Goal: Information Seeking & Learning: Learn about a topic

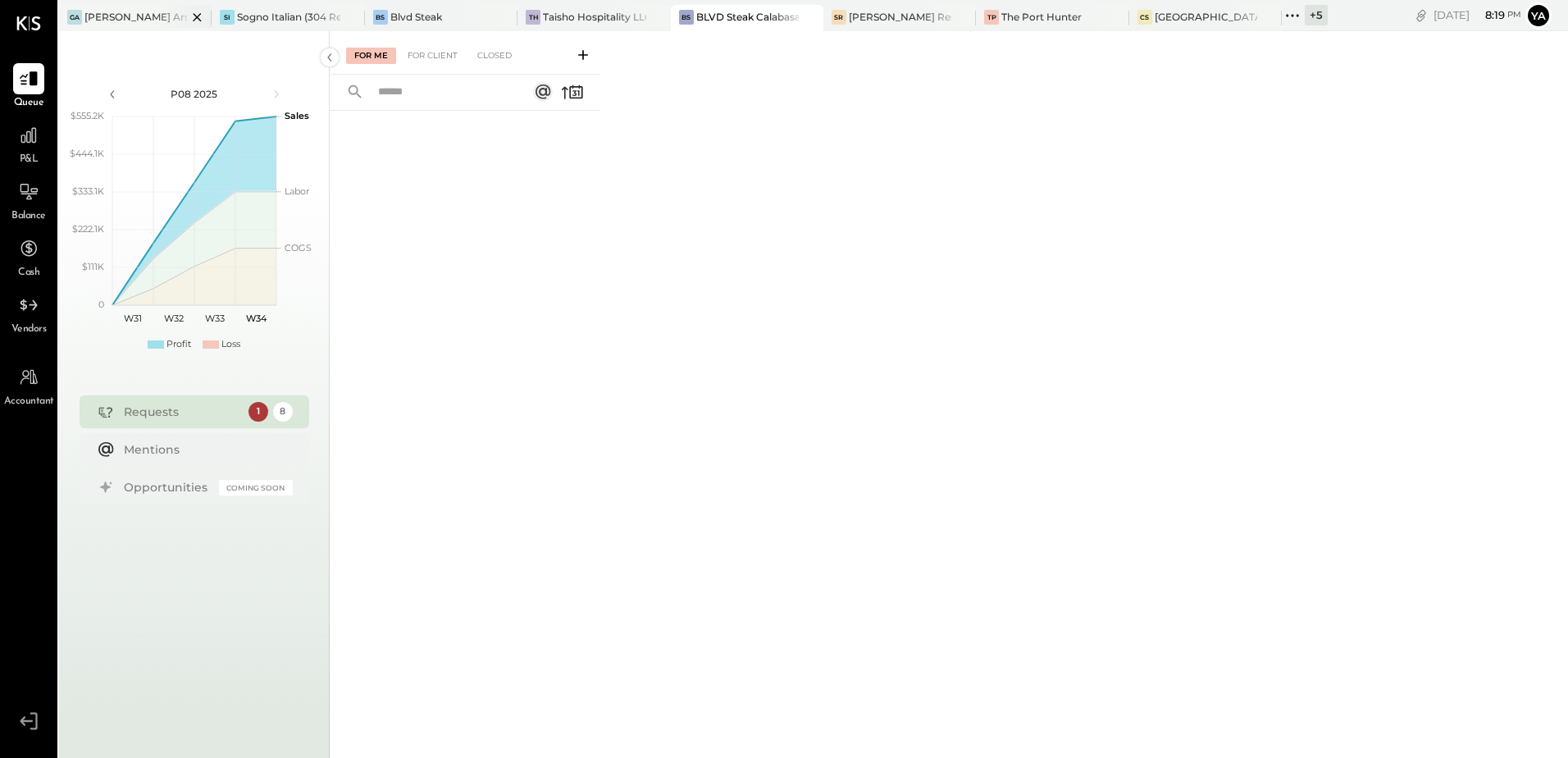
click at [120, 17] on div "[PERSON_NAME] Arso" at bounding box center [136, 16] width 103 height 14
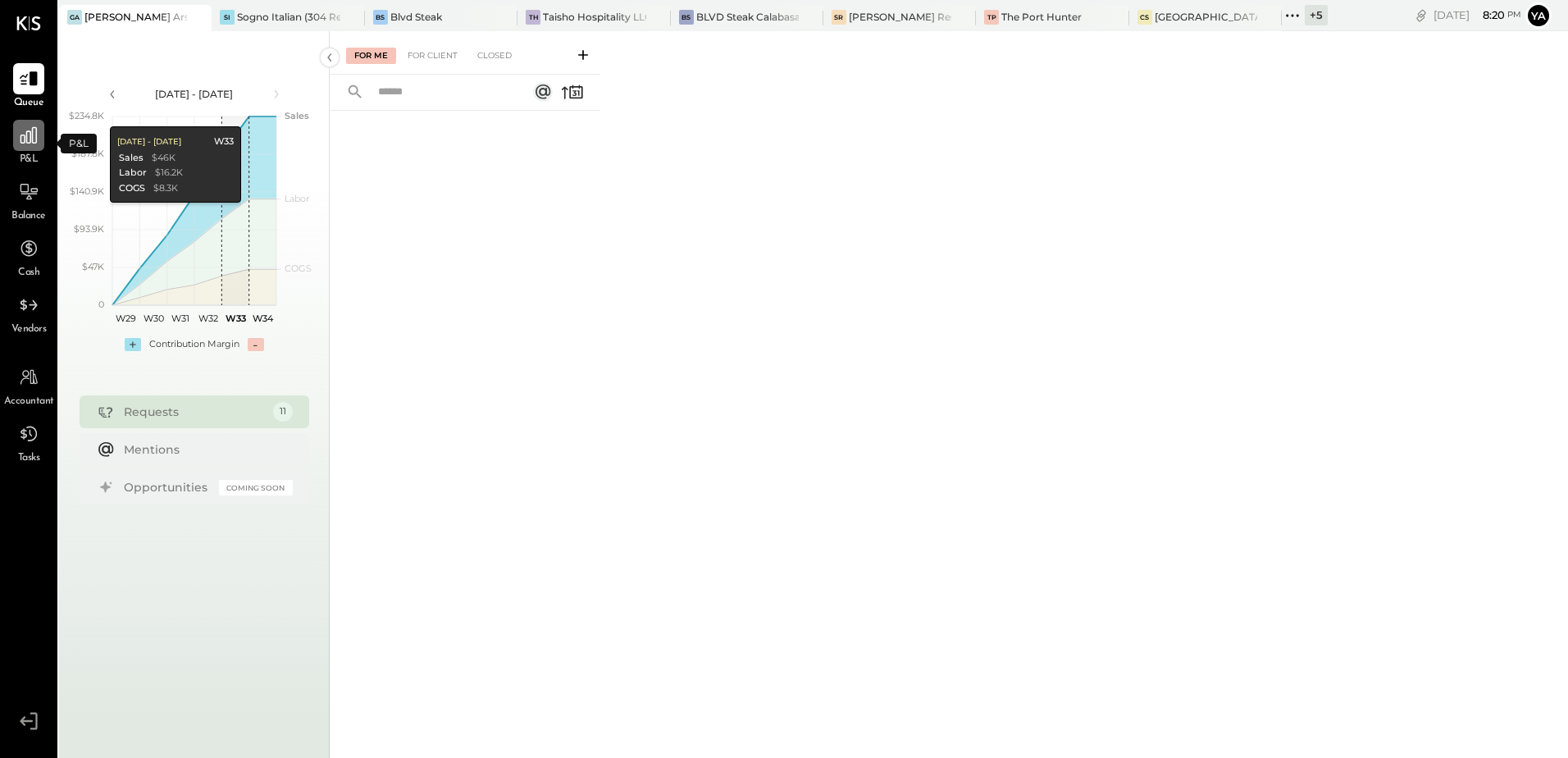
click at [28, 126] on icon at bounding box center [28, 135] width 22 height 22
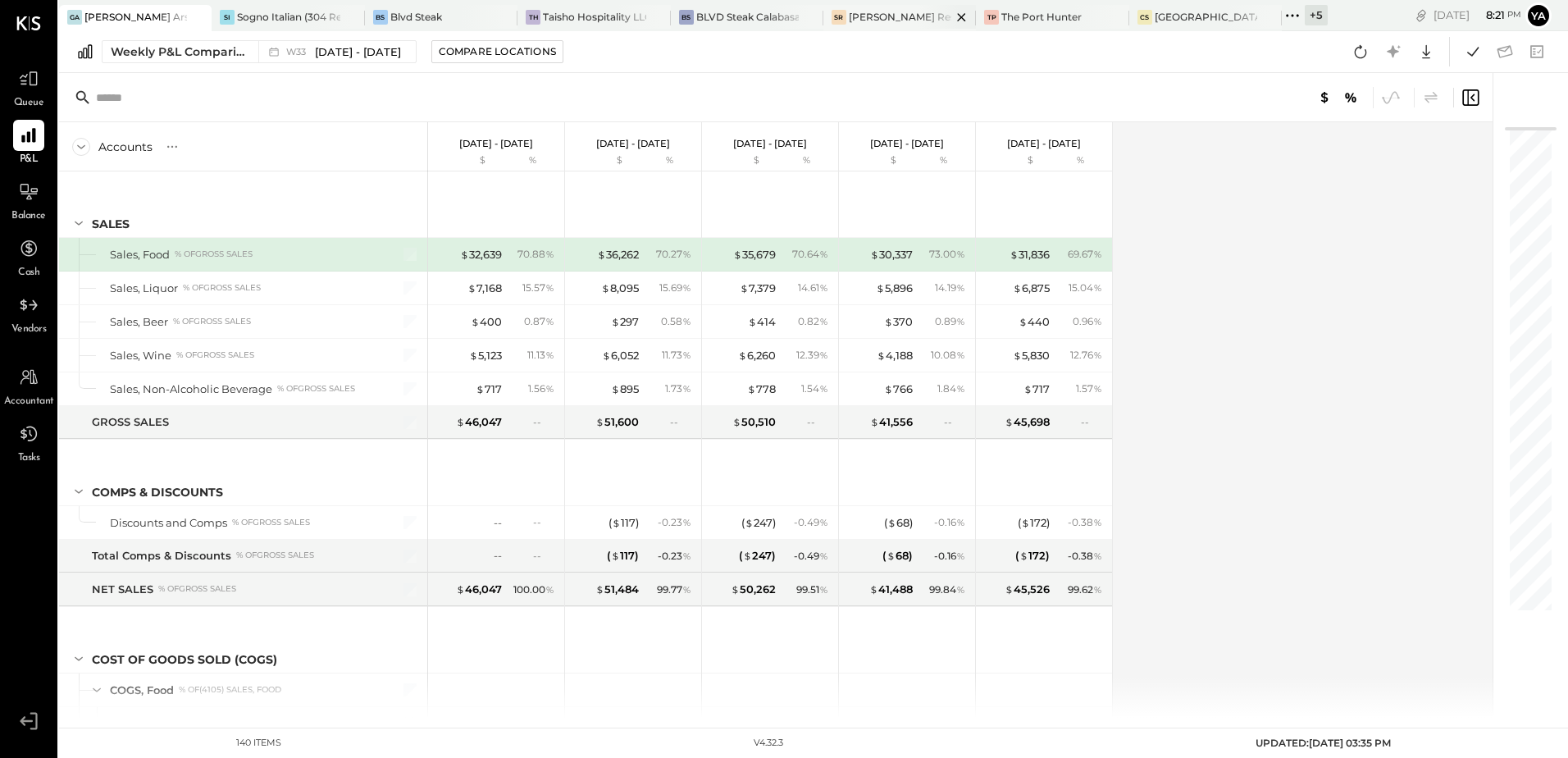
click at [920, 19] on div at bounding box center [947, 17] width 57 height 24
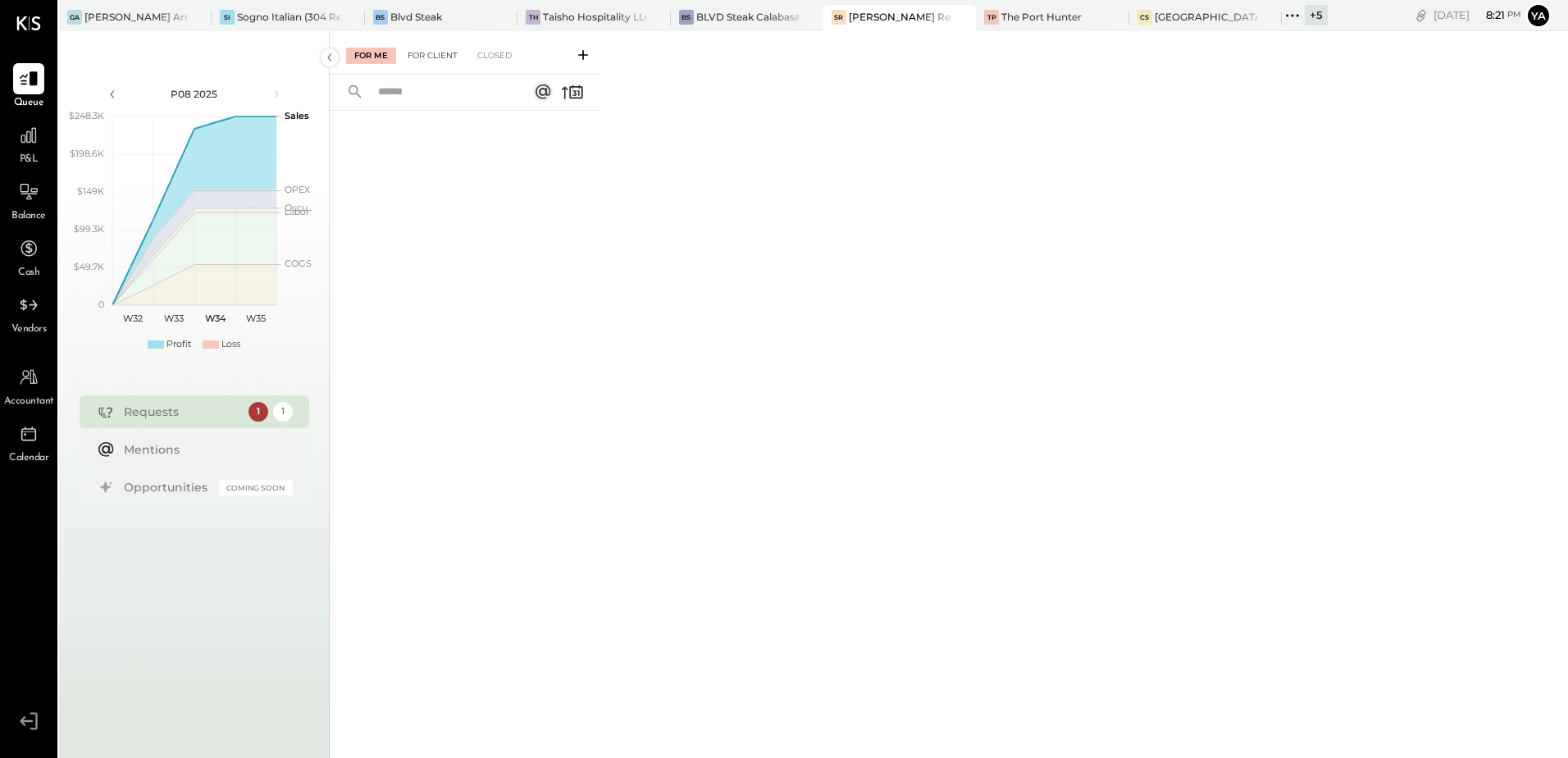
click at [436, 57] on div "For Client" at bounding box center [433, 55] width 66 height 16
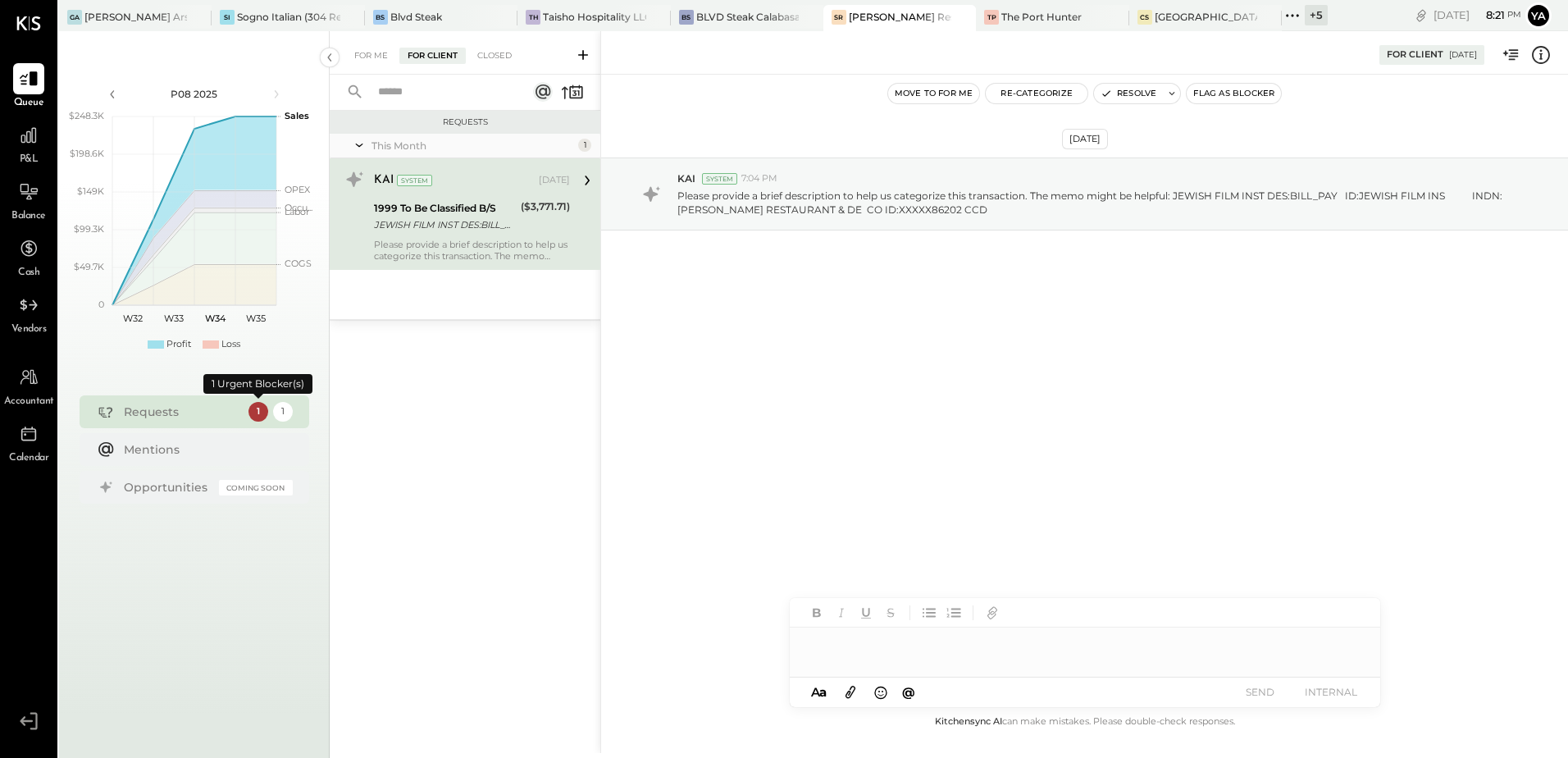
click at [260, 417] on div "1" at bounding box center [258, 411] width 20 height 20
click at [493, 64] on div "For Me For Client Closed" at bounding box center [465, 53] width 270 height 43
click at [494, 61] on div "Closed" at bounding box center [494, 55] width 51 height 16
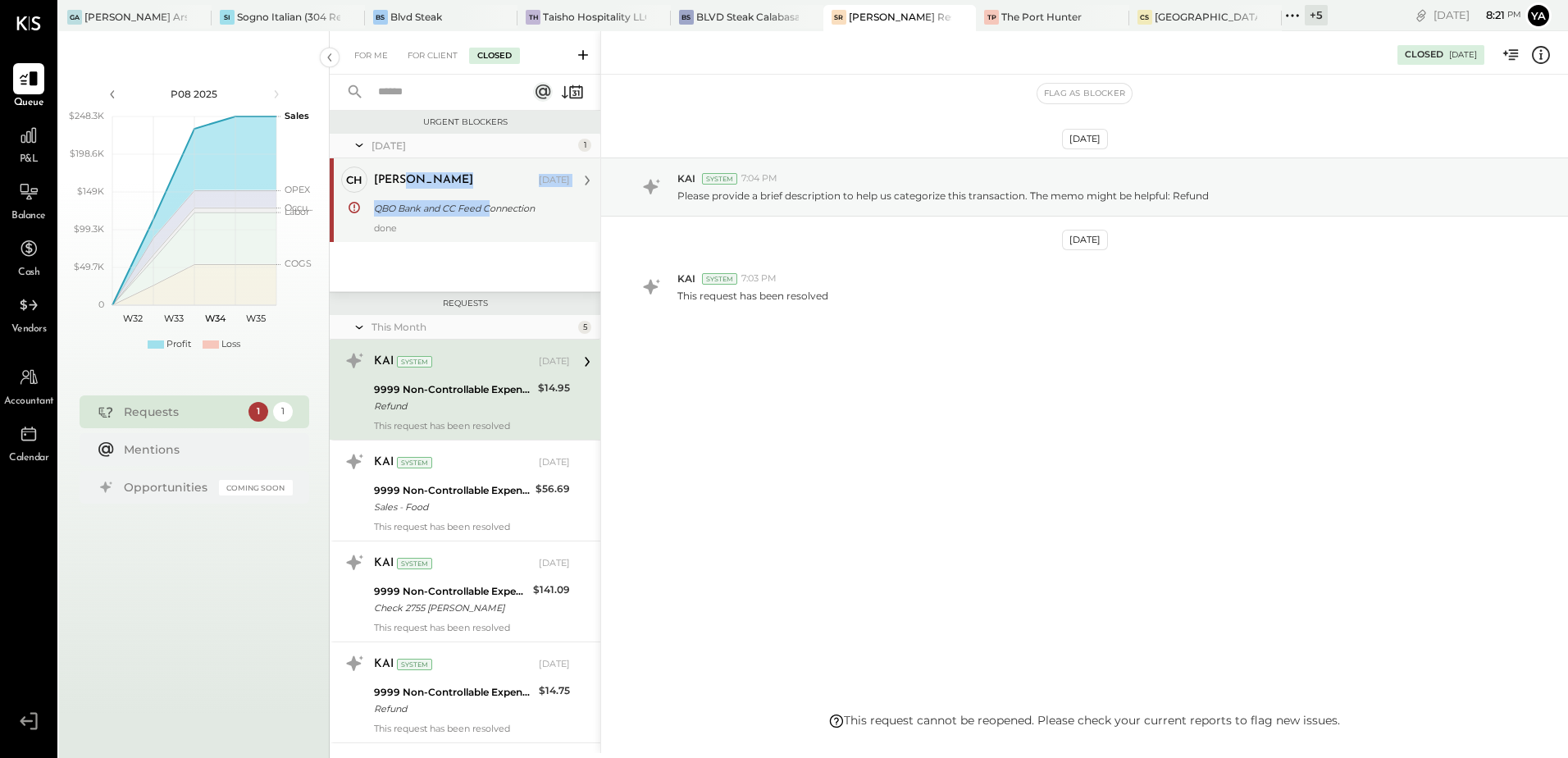
click at [490, 196] on div "[PERSON_NAME] [DATE] QBO Bank and CC Feed Connection done" at bounding box center [471, 200] width 196 height 67
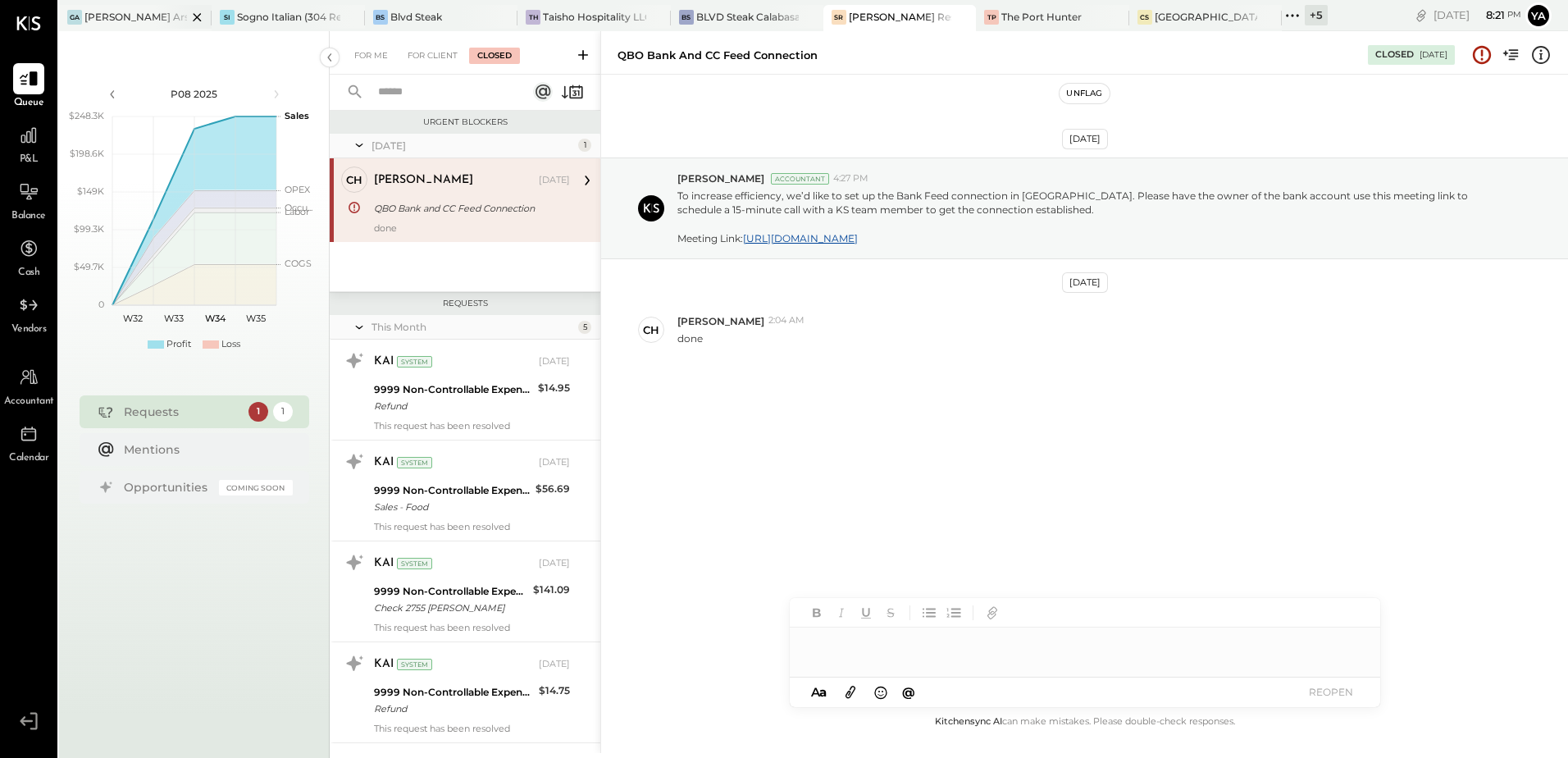
click at [164, 22] on div at bounding box center [183, 17] width 57 height 24
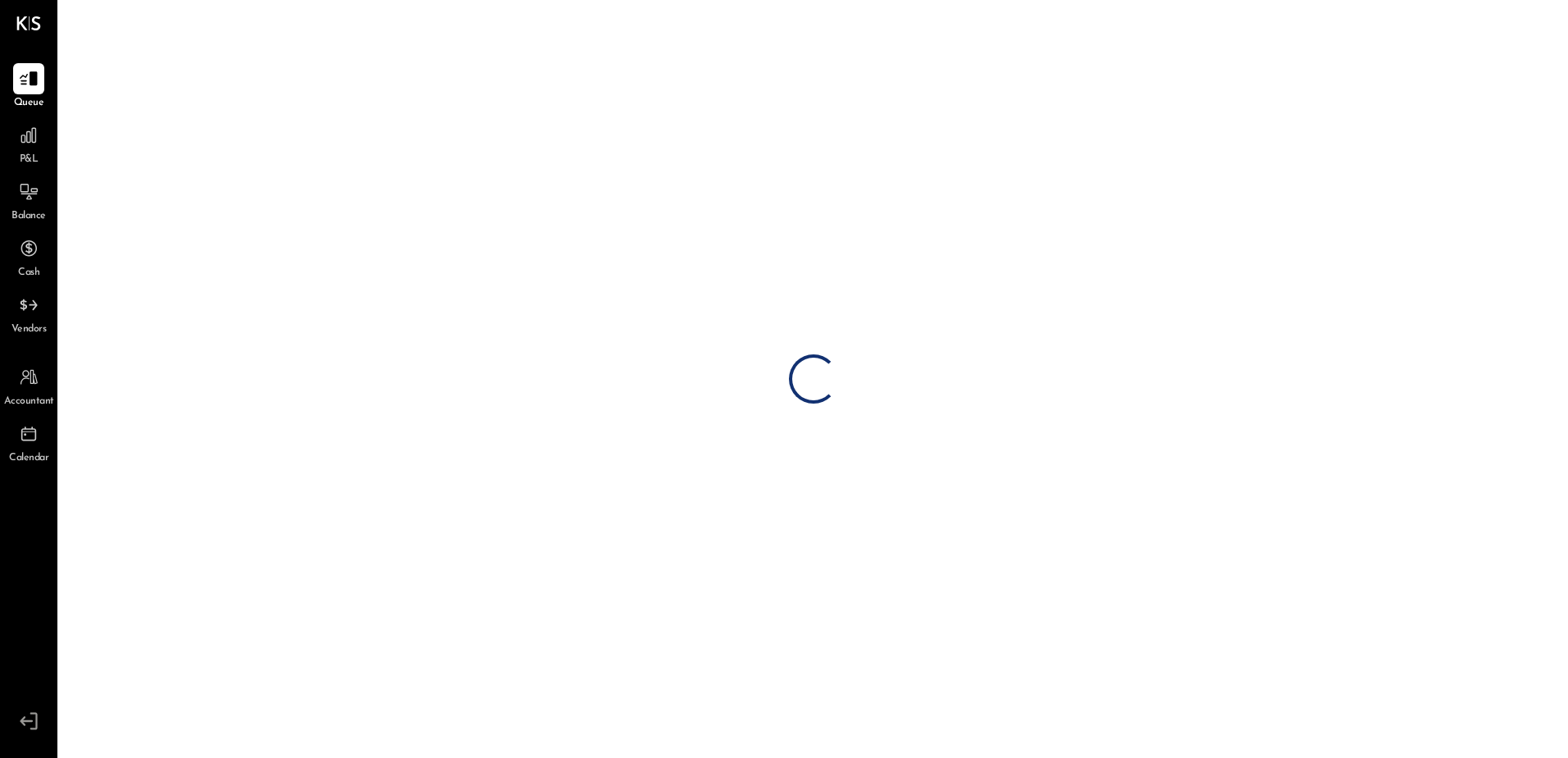
click at [44, 151] on div "P&L" at bounding box center [28, 143] width 47 height 47
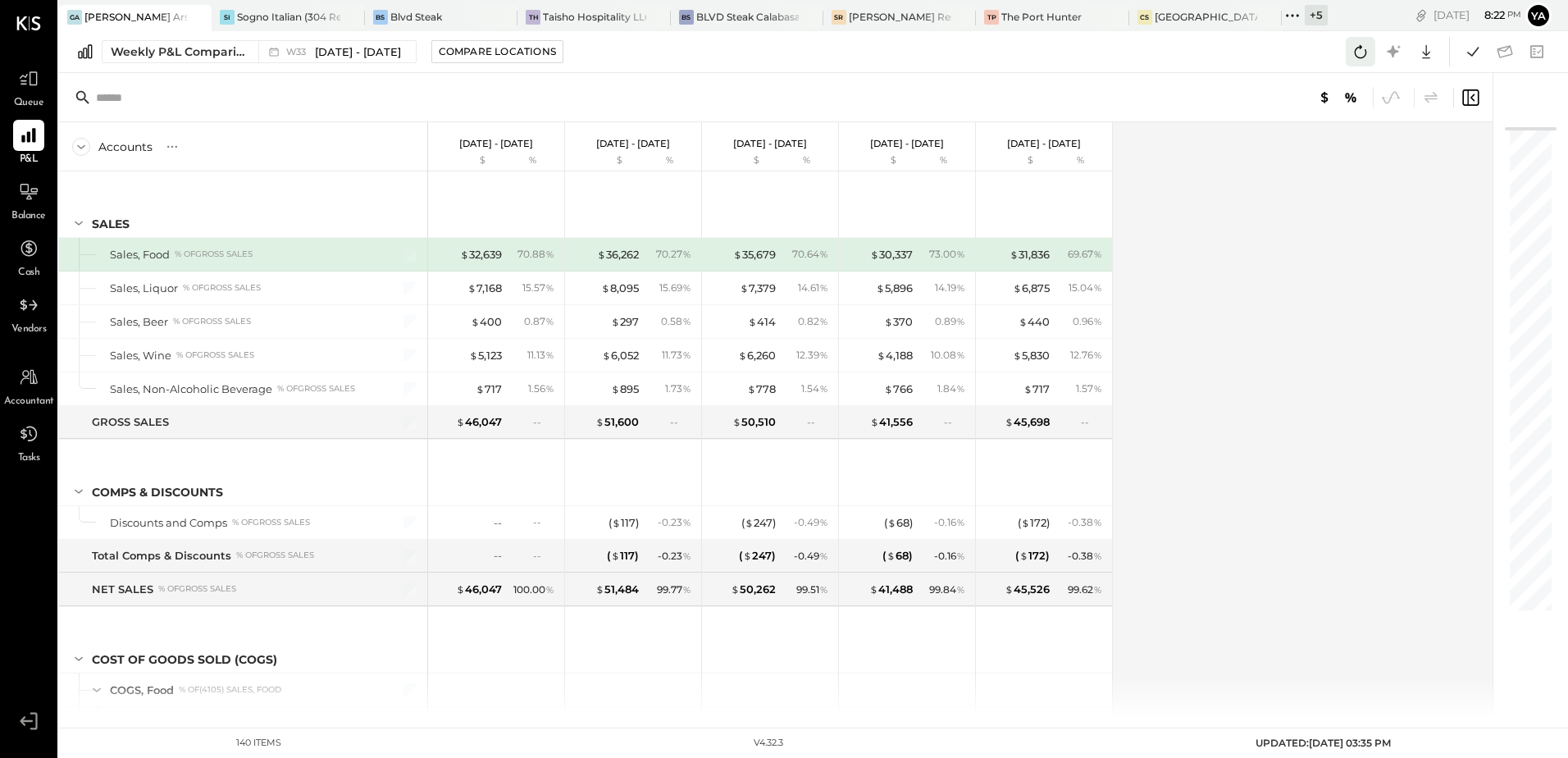
click at [1363, 58] on icon at bounding box center [1360, 51] width 22 height 22
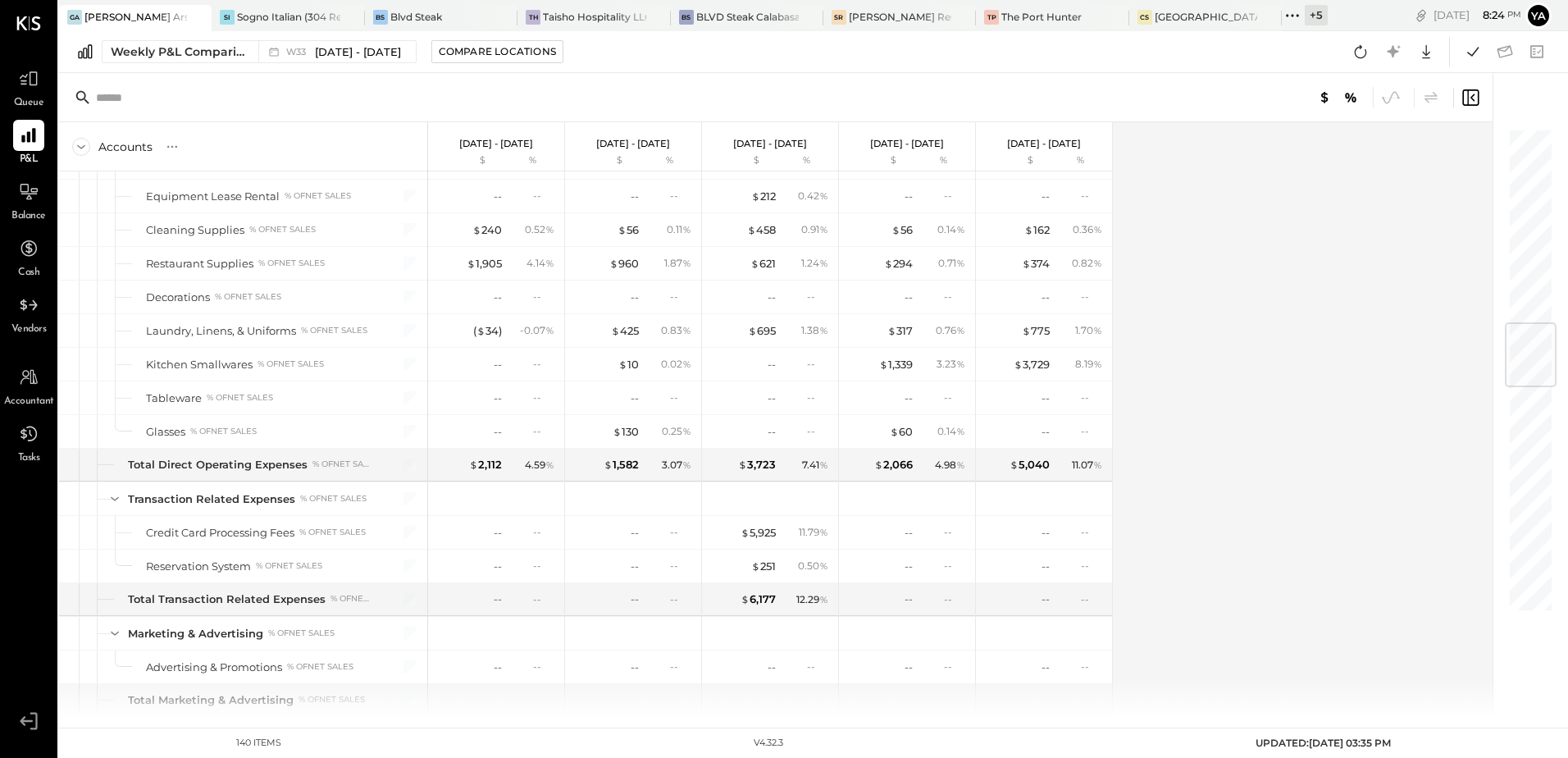
scroll to position [1886, 0]
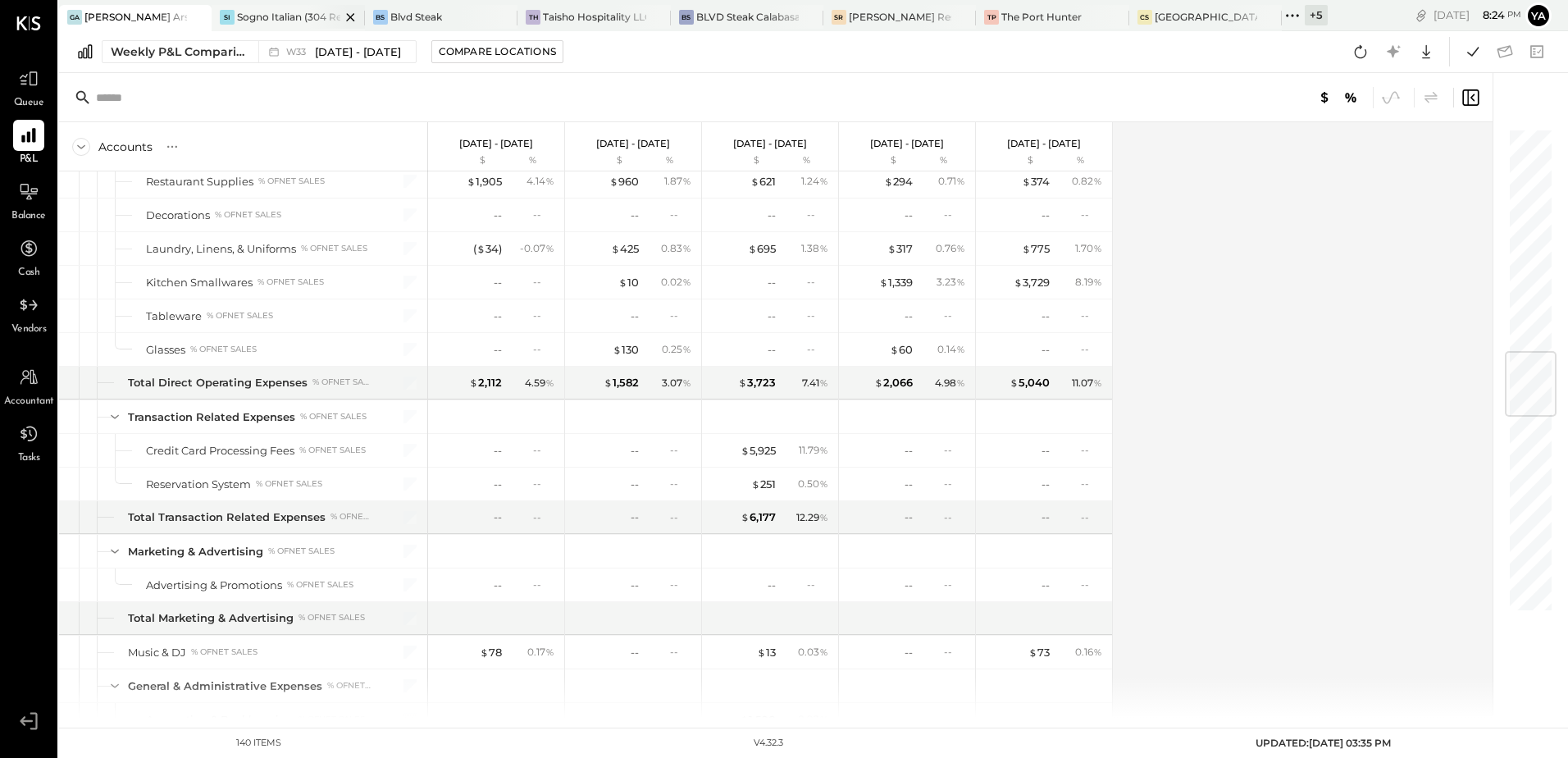
click at [294, 7] on div "SI Sogno Italian (304 Restaurant)" at bounding box center [288, 18] width 153 height 26
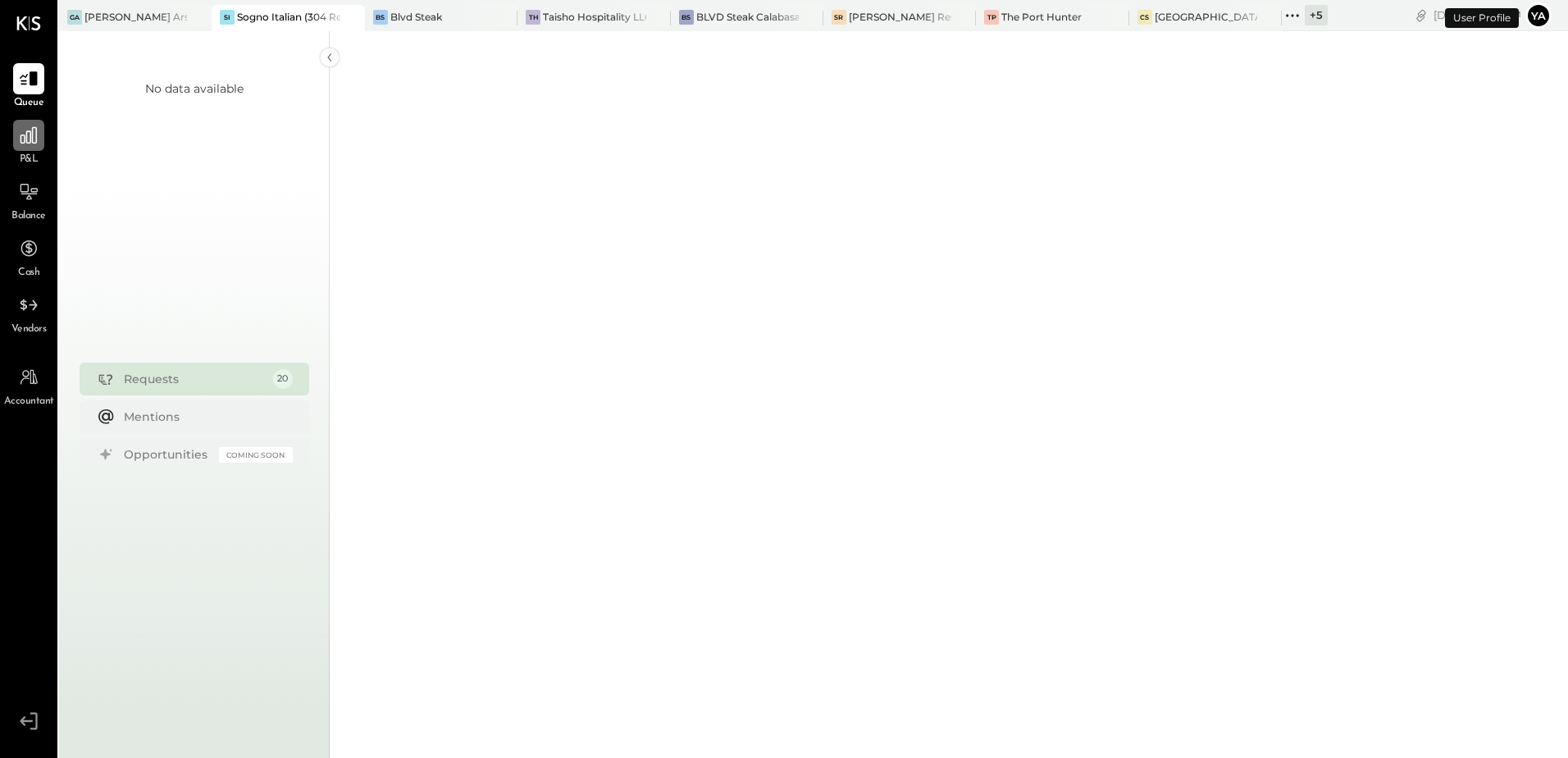
click at [39, 140] on icon at bounding box center [28, 135] width 22 height 22
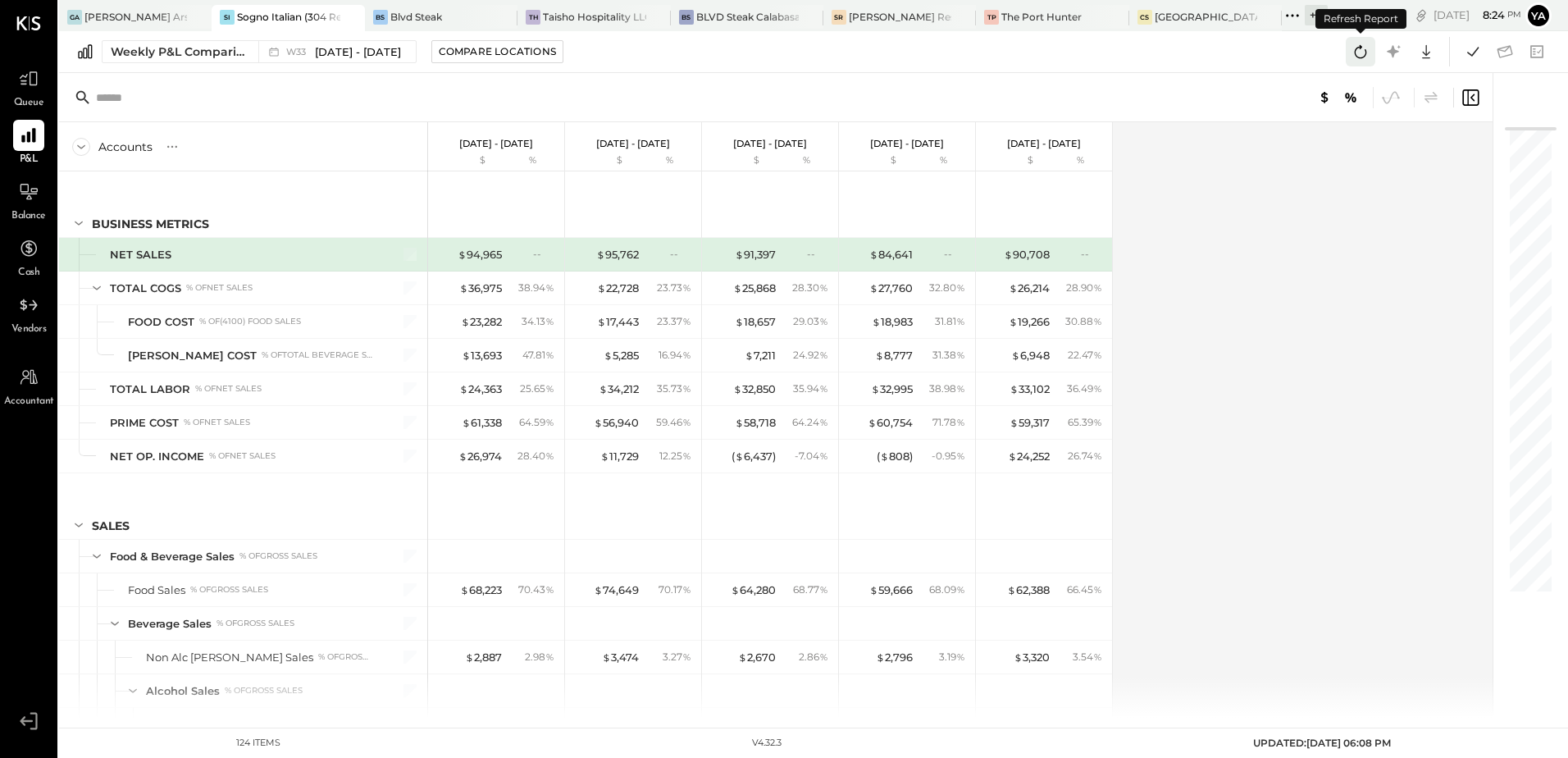
click at [1362, 57] on icon at bounding box center [1360, 51] width 22 height 22
click at [23, 134] on icon at bounding box center [28, 135] width 22 height 22
click at [20, 75] on icon at bounding box center [28, 79] width 22 height 22
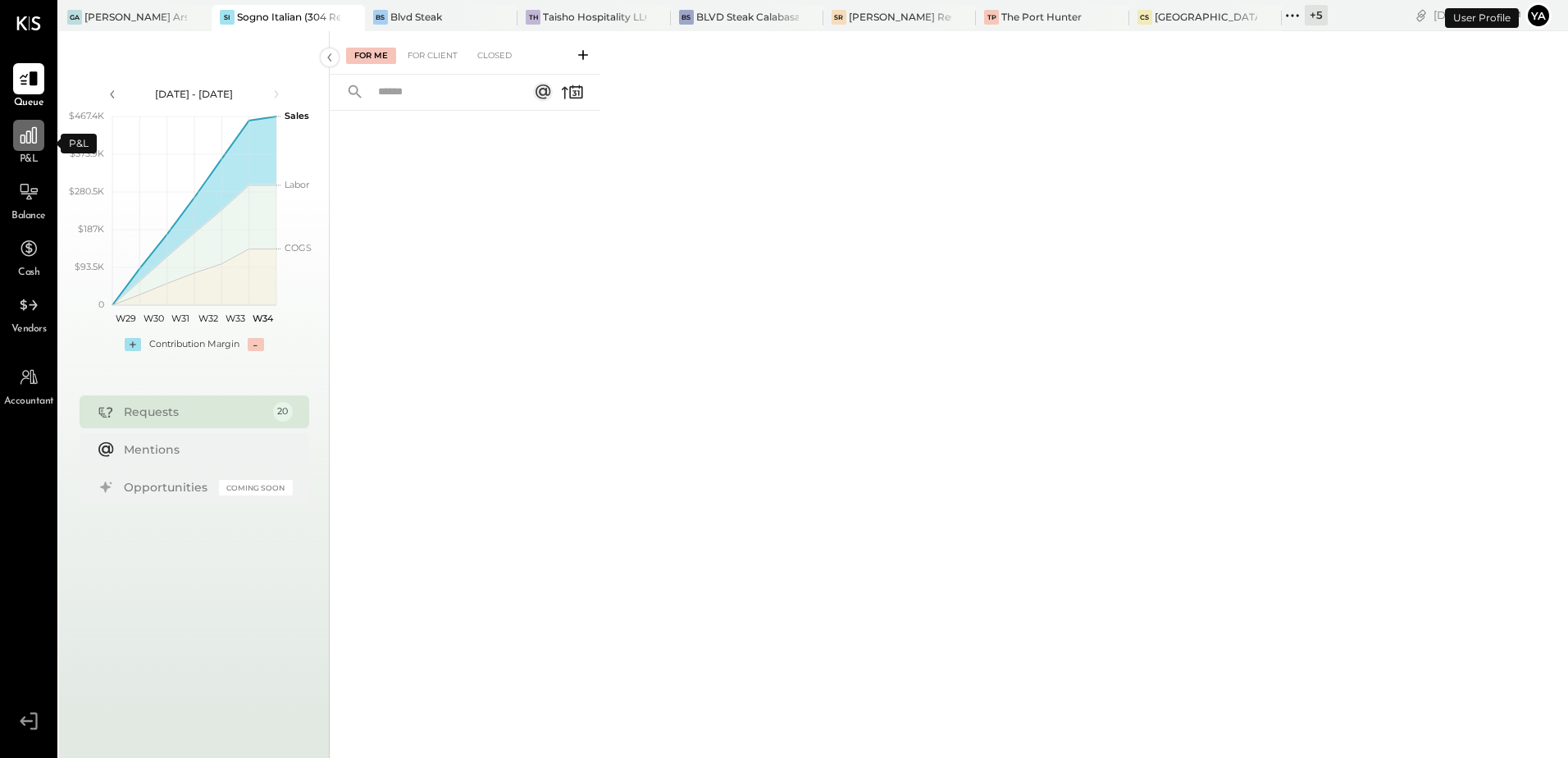
click at [27, 145] on icon at bounding box center [28, 135] width 22 height 22
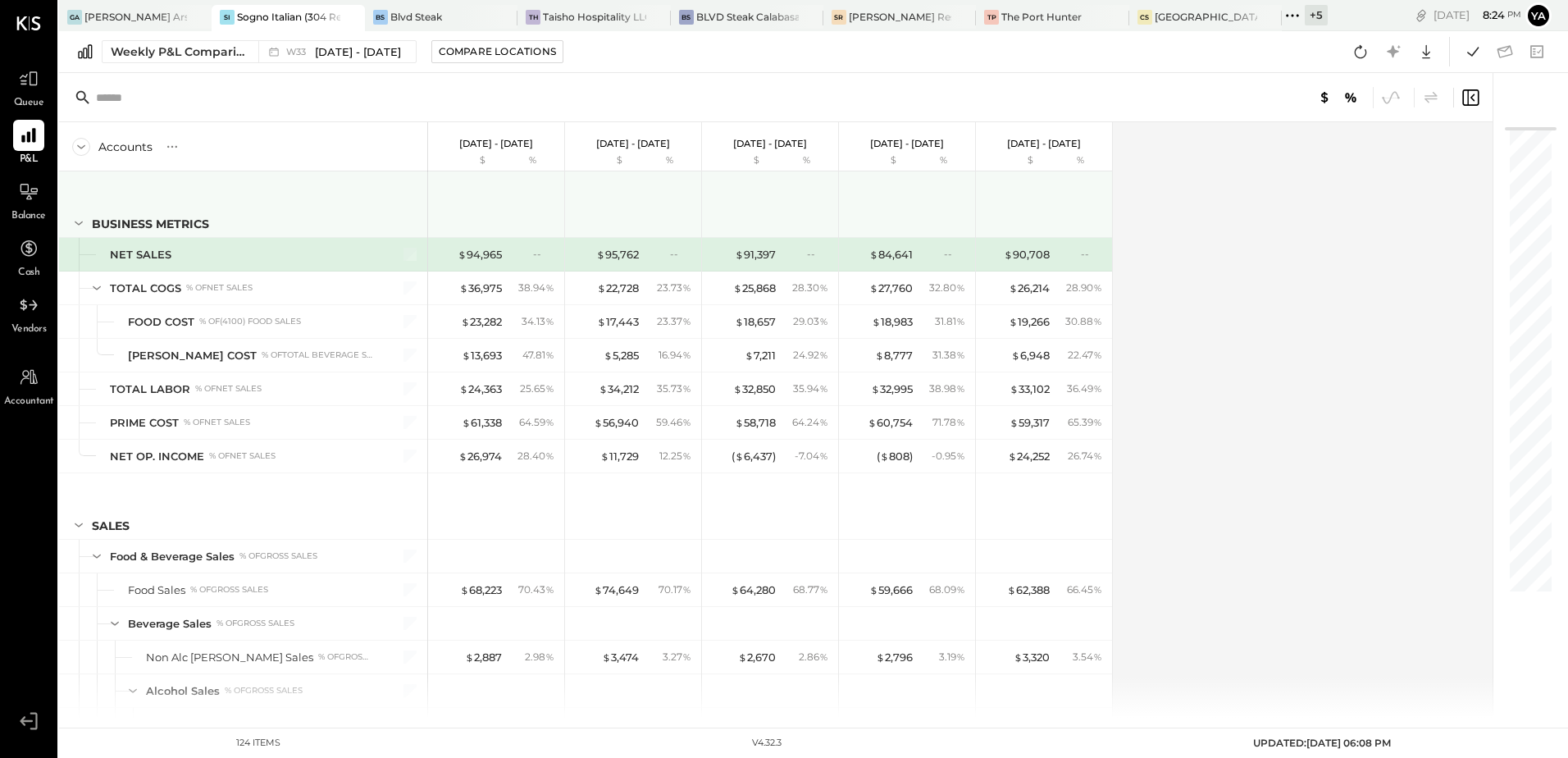
click at [78, 224] on icon at bounding box center [78, 223] width 8 height 4
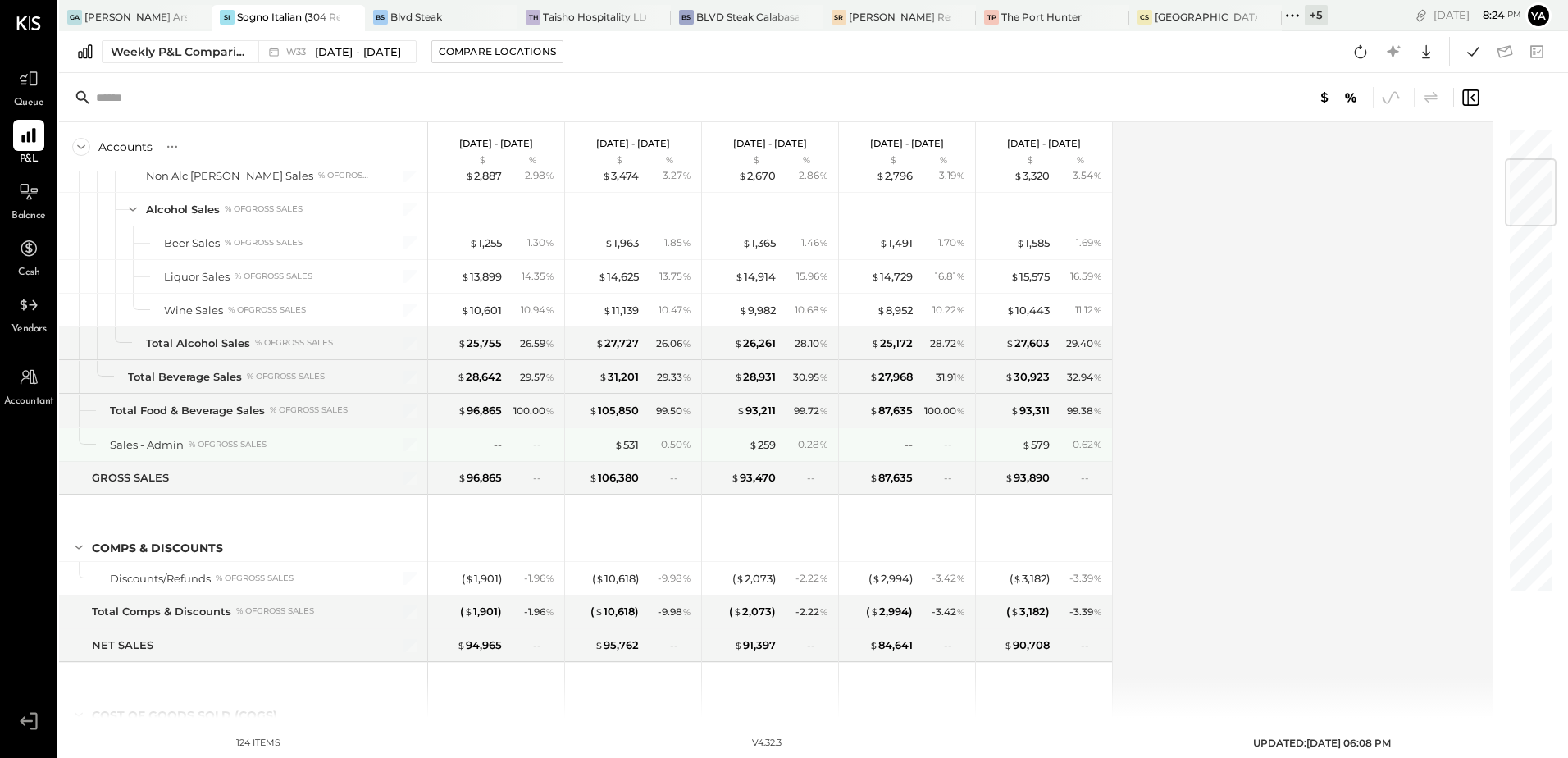
scroll to position [410, 0]
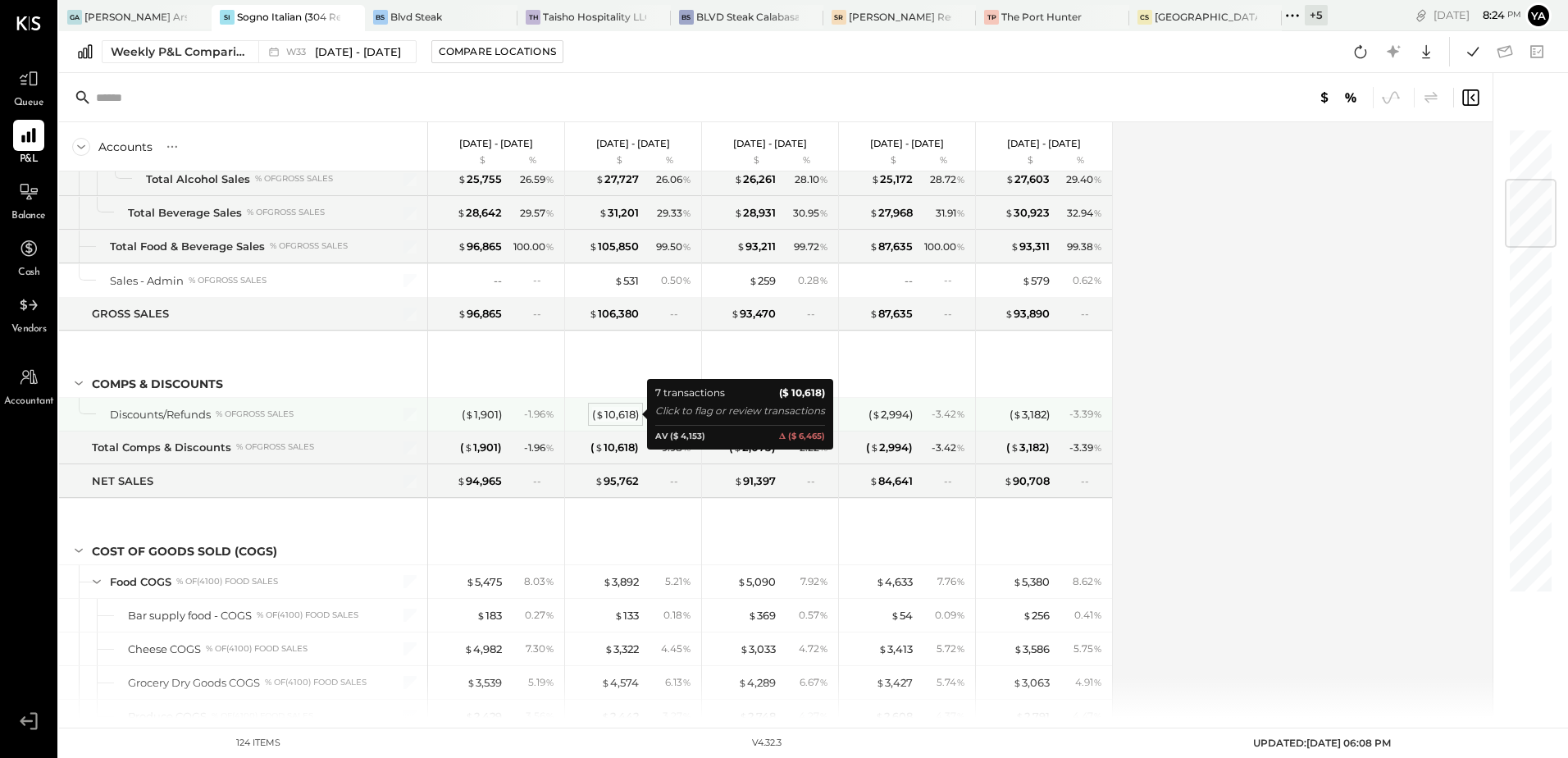
click at [610, 411] on div "( $ 10,618 )" at bounding box center [616, 414] width 47 height 16
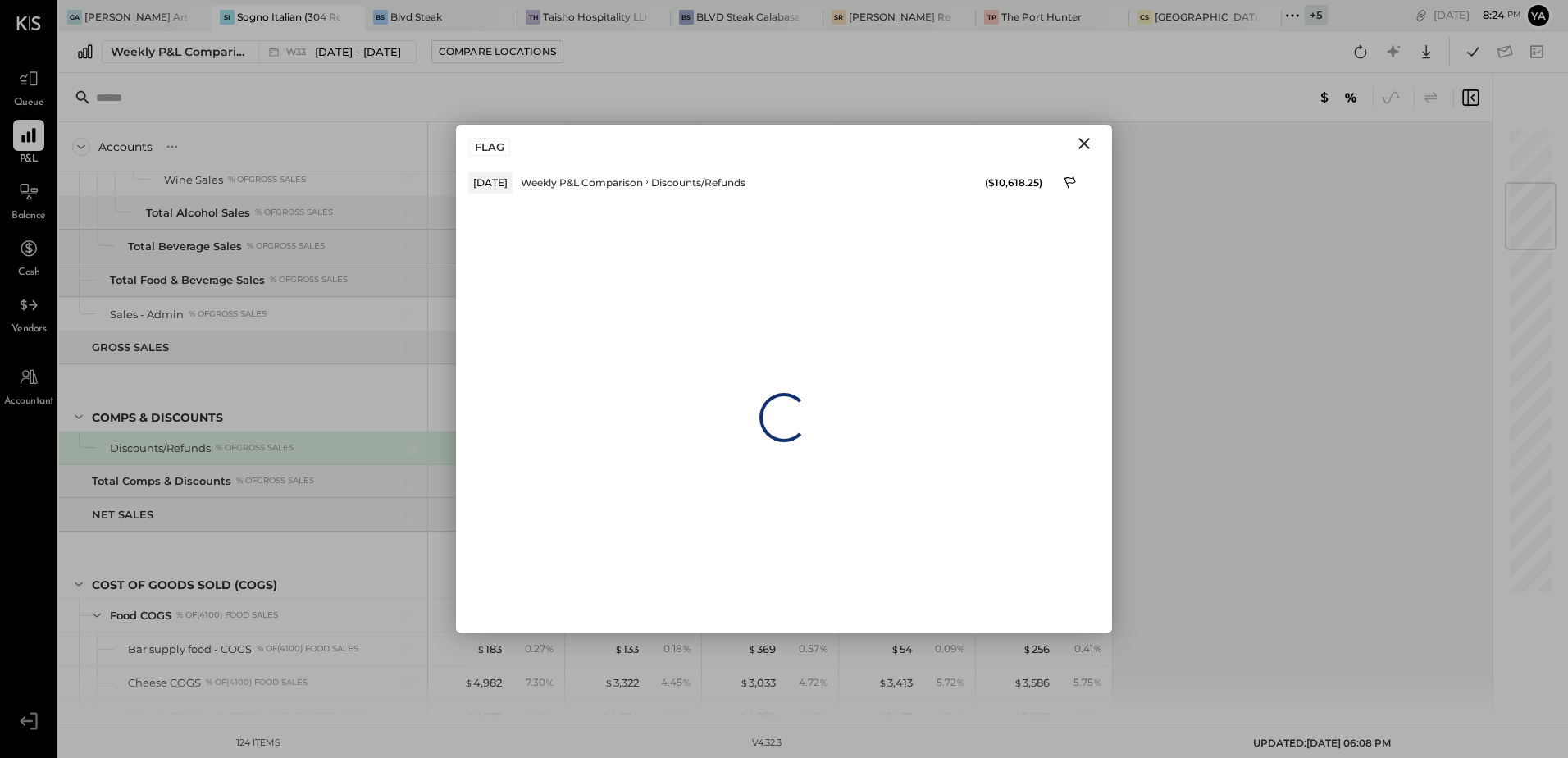
scroll to position [444, 0]
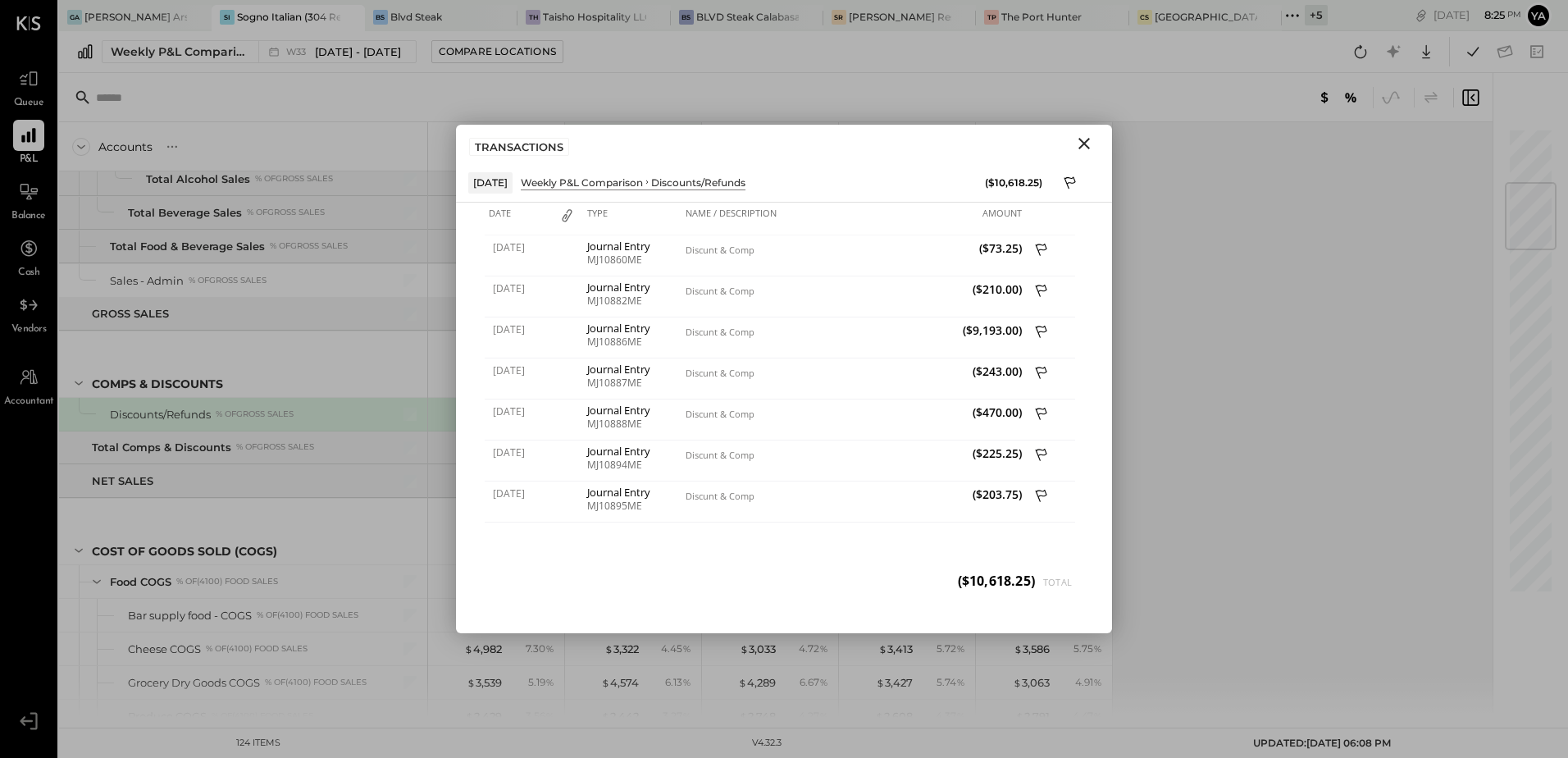
click at [1091, 146] on icon "Close" at bounding box center [1084, 143] width 20 height 20
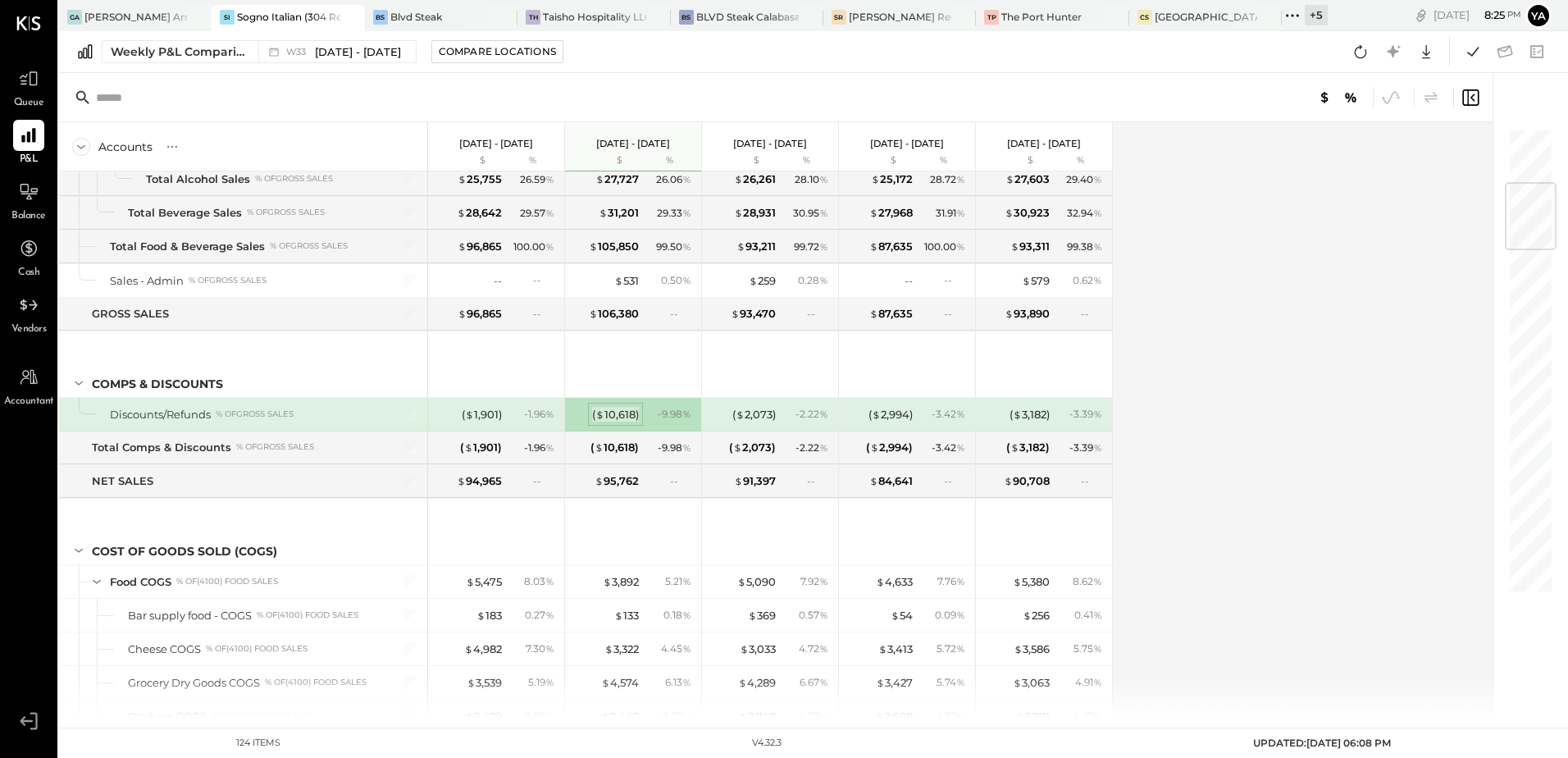
click at [600, 416] on span "$" at bounding box center [600, 414] width 9 height 13
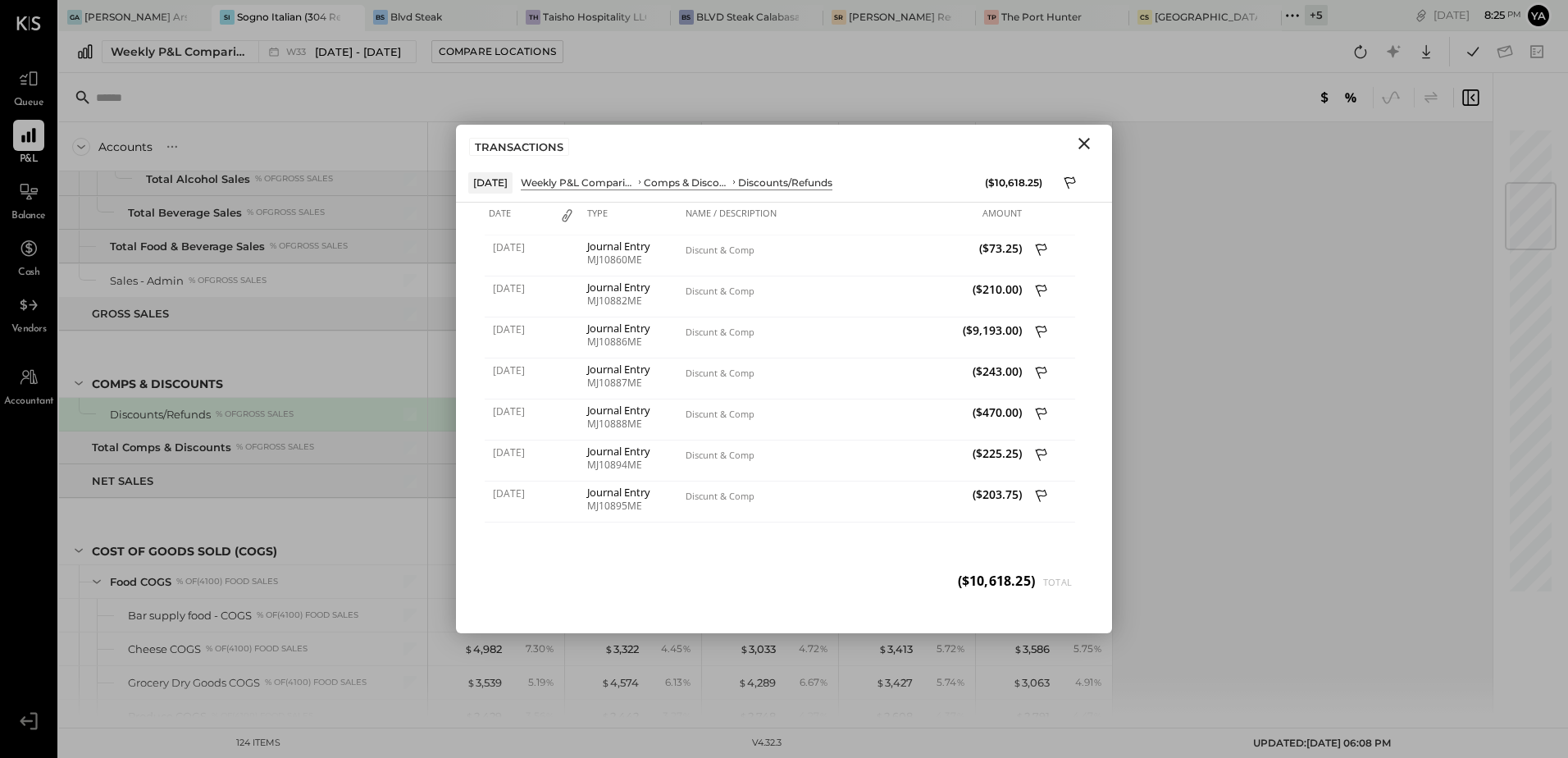
click at [1268, 377] on div "Accounts S % GL [DATE] - [DATE] $ % [DATE] - [DATE] $ % [DATE] - [DATE] $ % [DA…" at bounding box center [776, 420] width 1436 height 596
click at [1083, 143] on icon "Close" at bounding box center [1084, 143] width 20 height 20
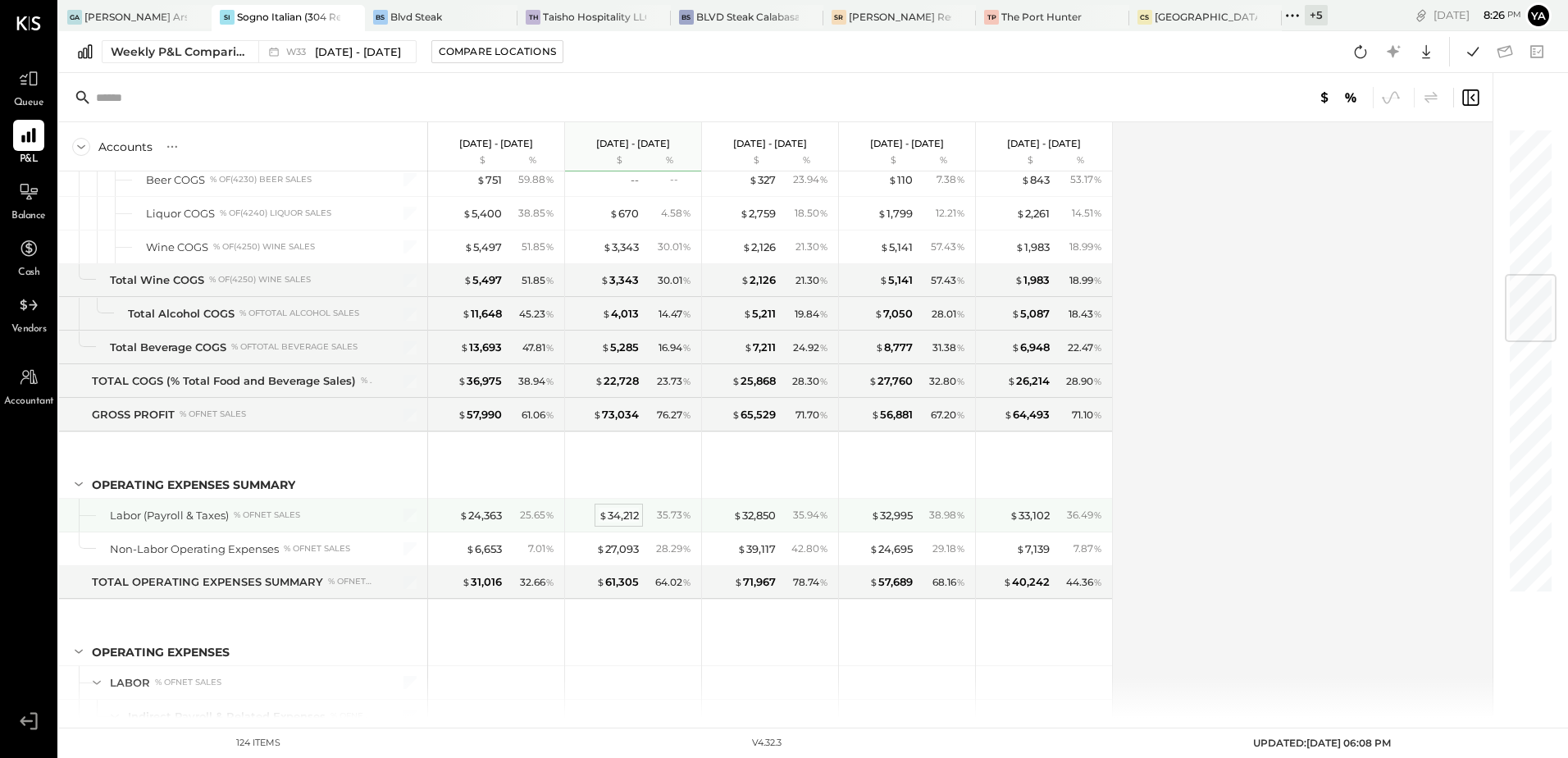
scroll to position [1018, 0]
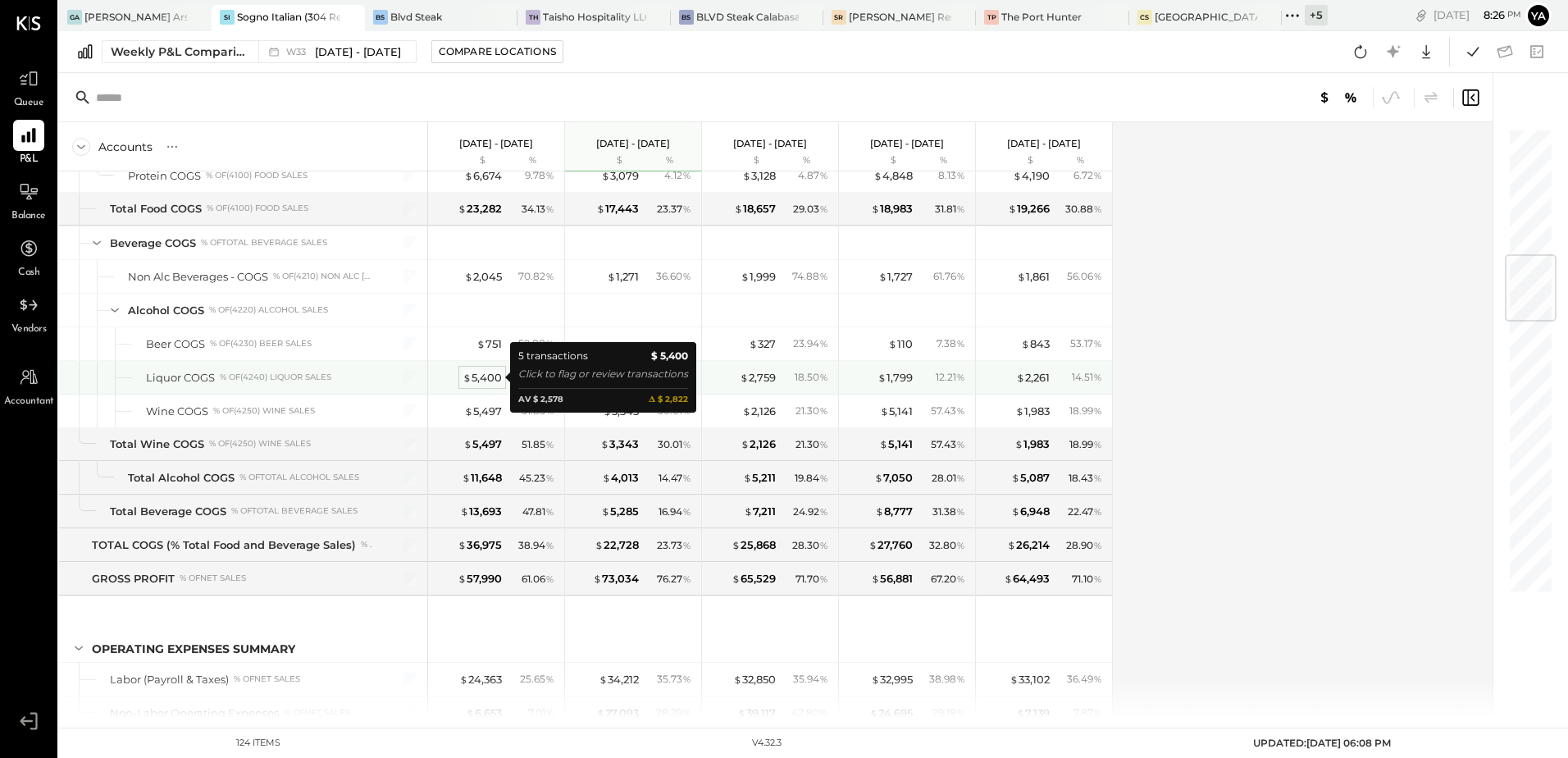
click at [480, 375] on div "$ 5,400" at bounding box center [483, 377] width 40 height 16
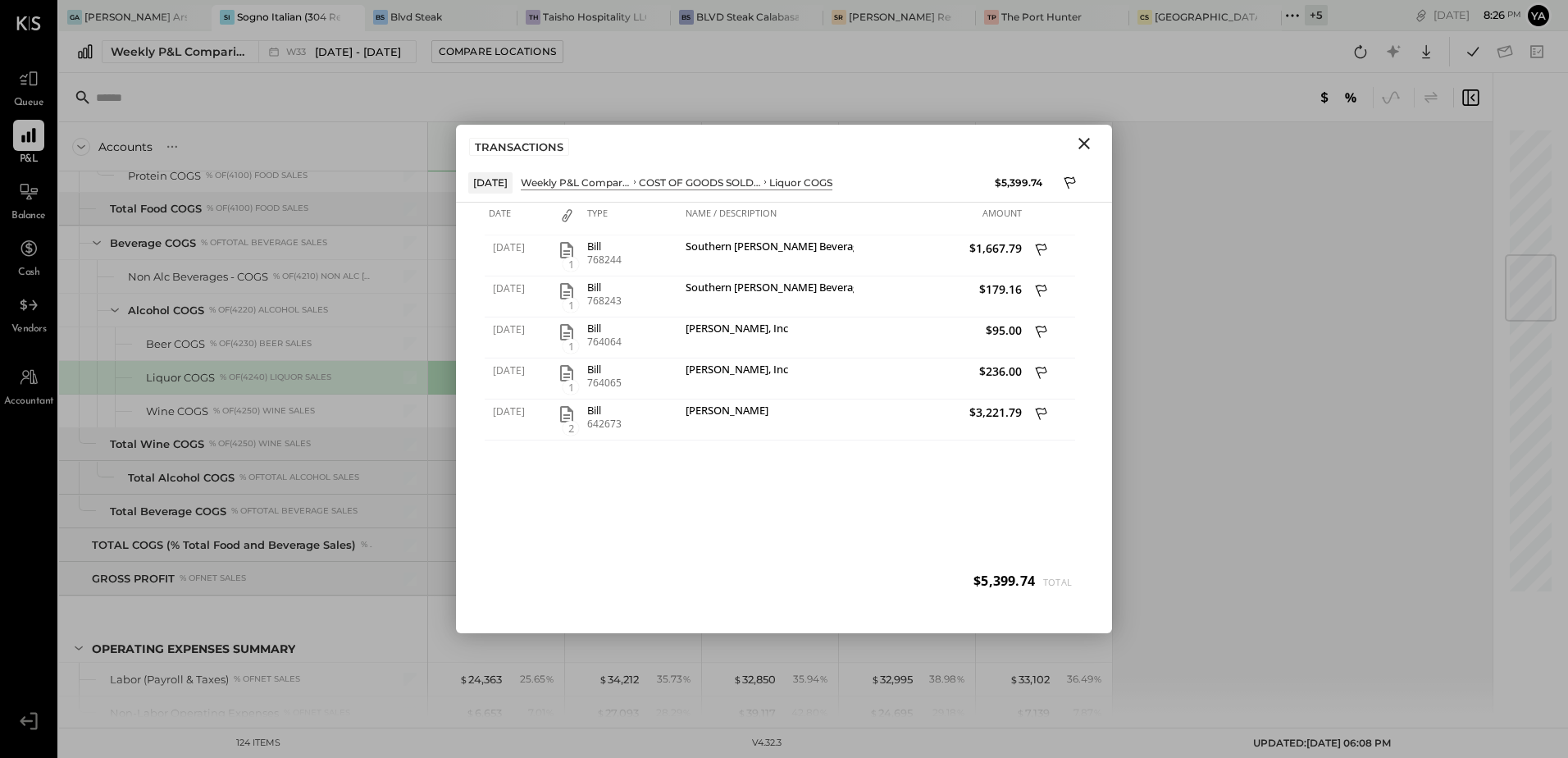
click at [1085, 141] on icon "Close" at bounding box center [1084, 143] width 20 height 20
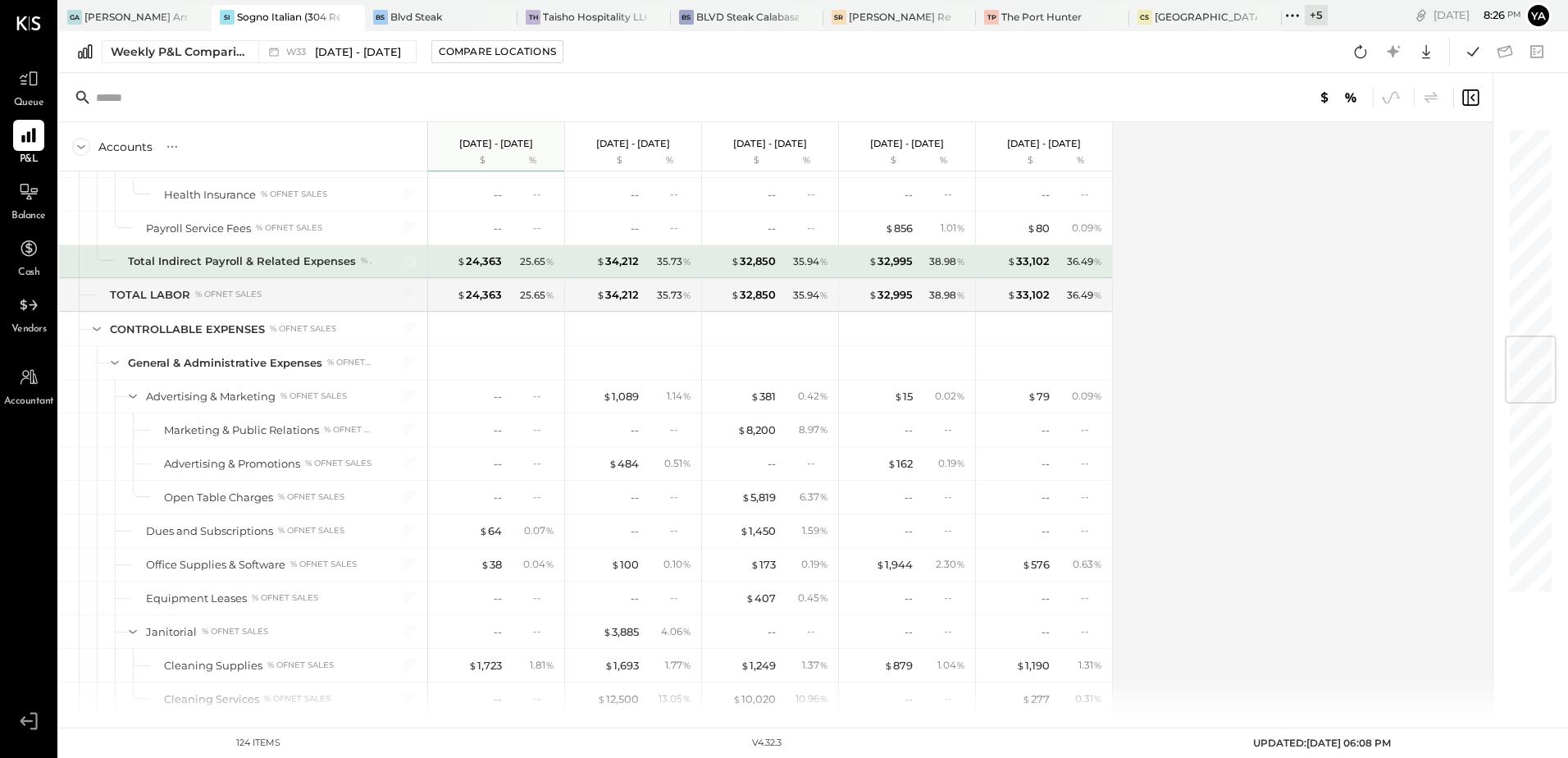
scroll to position [1674, 0]
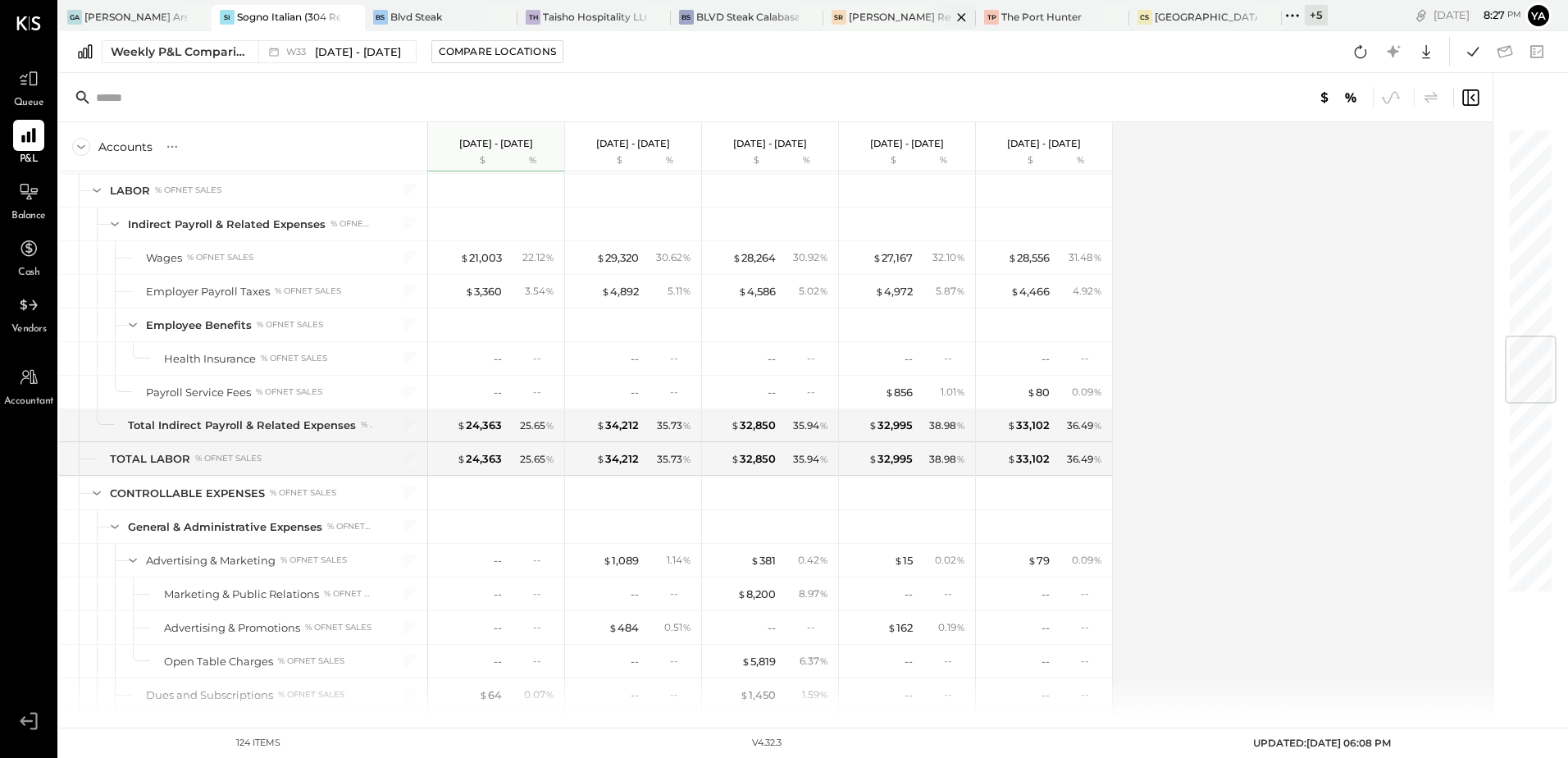
click at [891, 20] on div "[PERSON_NAME] Restaurant & Deli" at bounding box center [900, 16] width 103 height 14
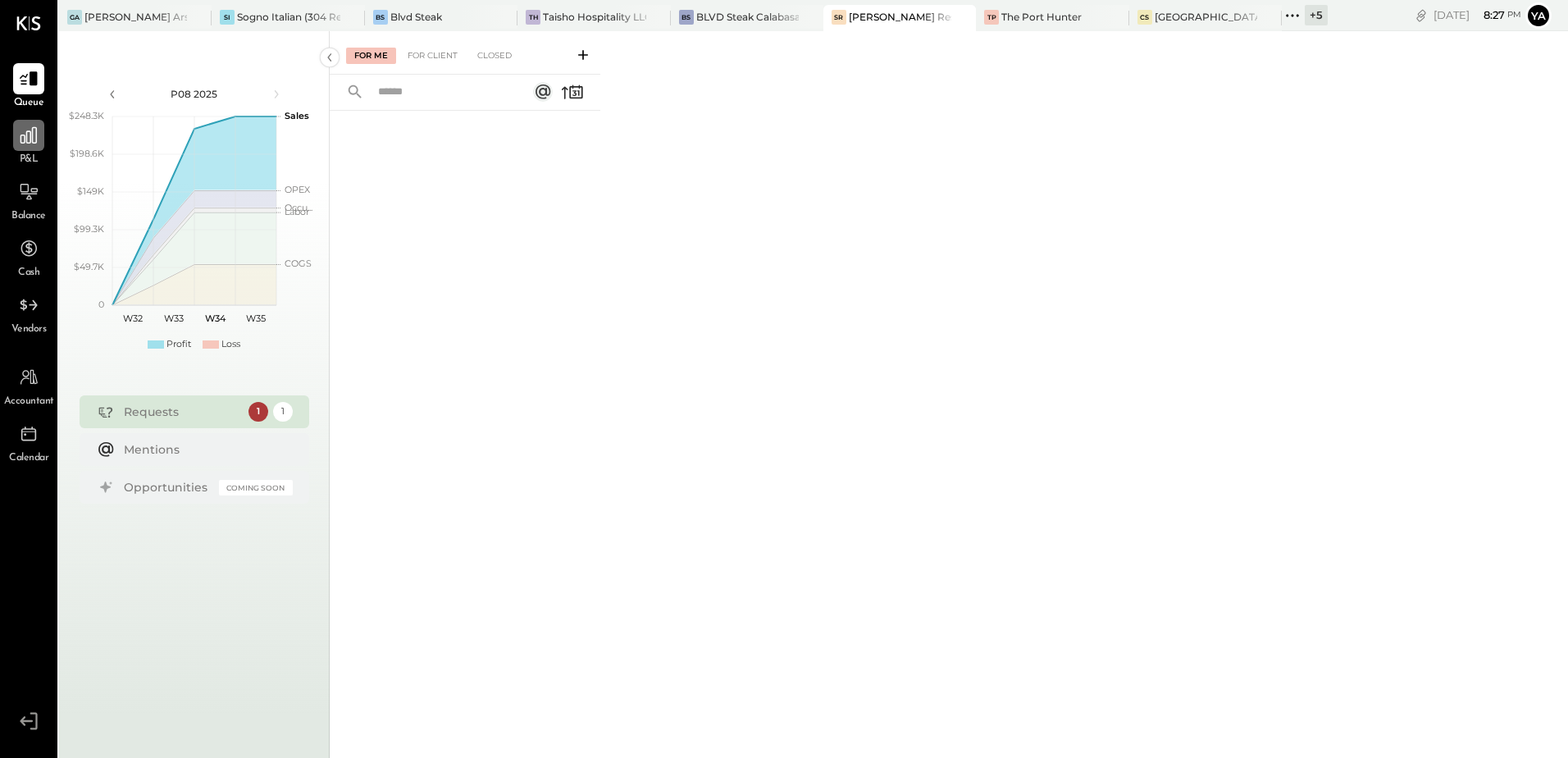
click at [31, 149] on div at bounding box center [28, 136] width 31 height 31
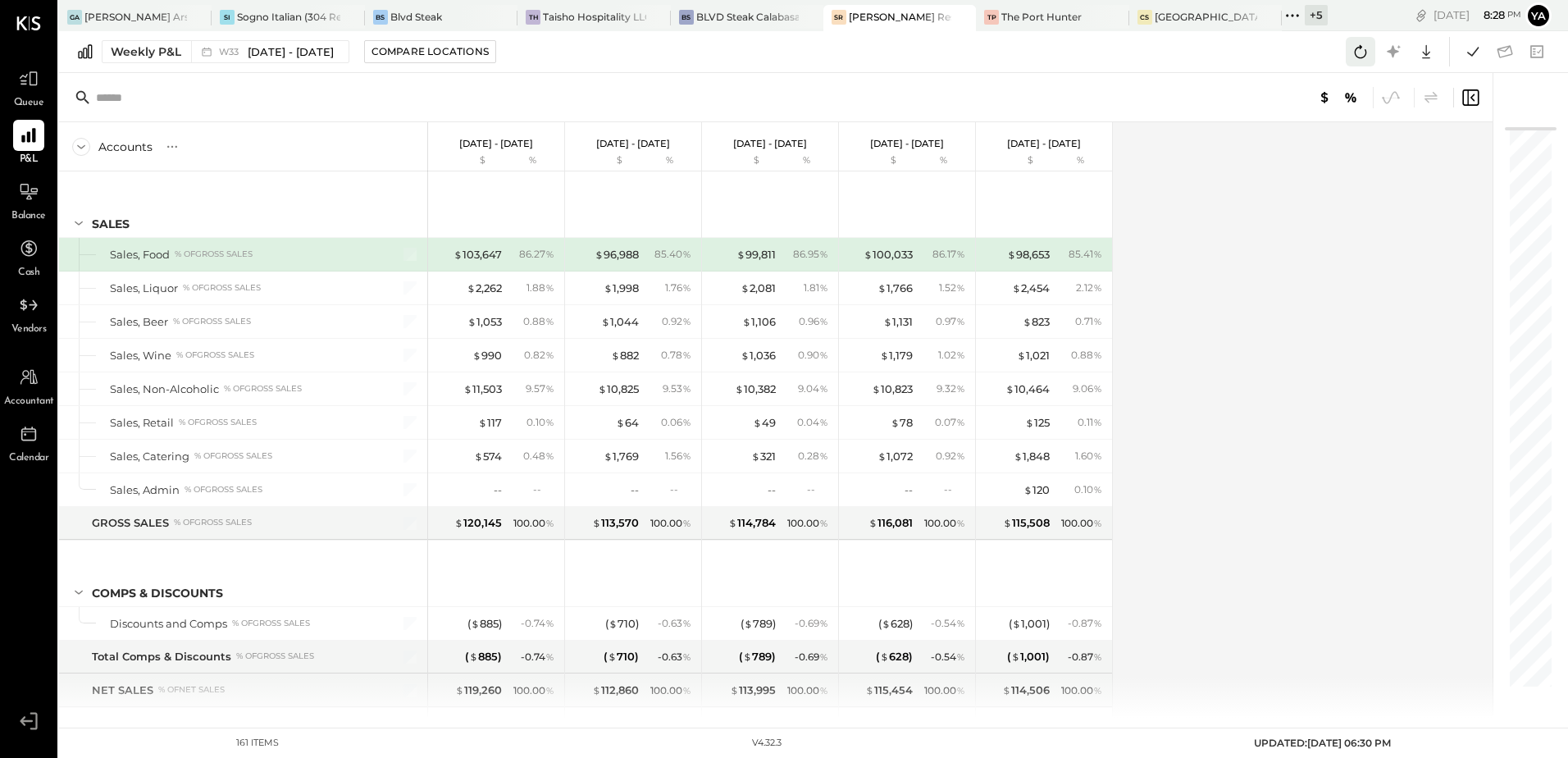
click at [1360, 54] on icon at bounding box center [1360, 51] width 22 height 22
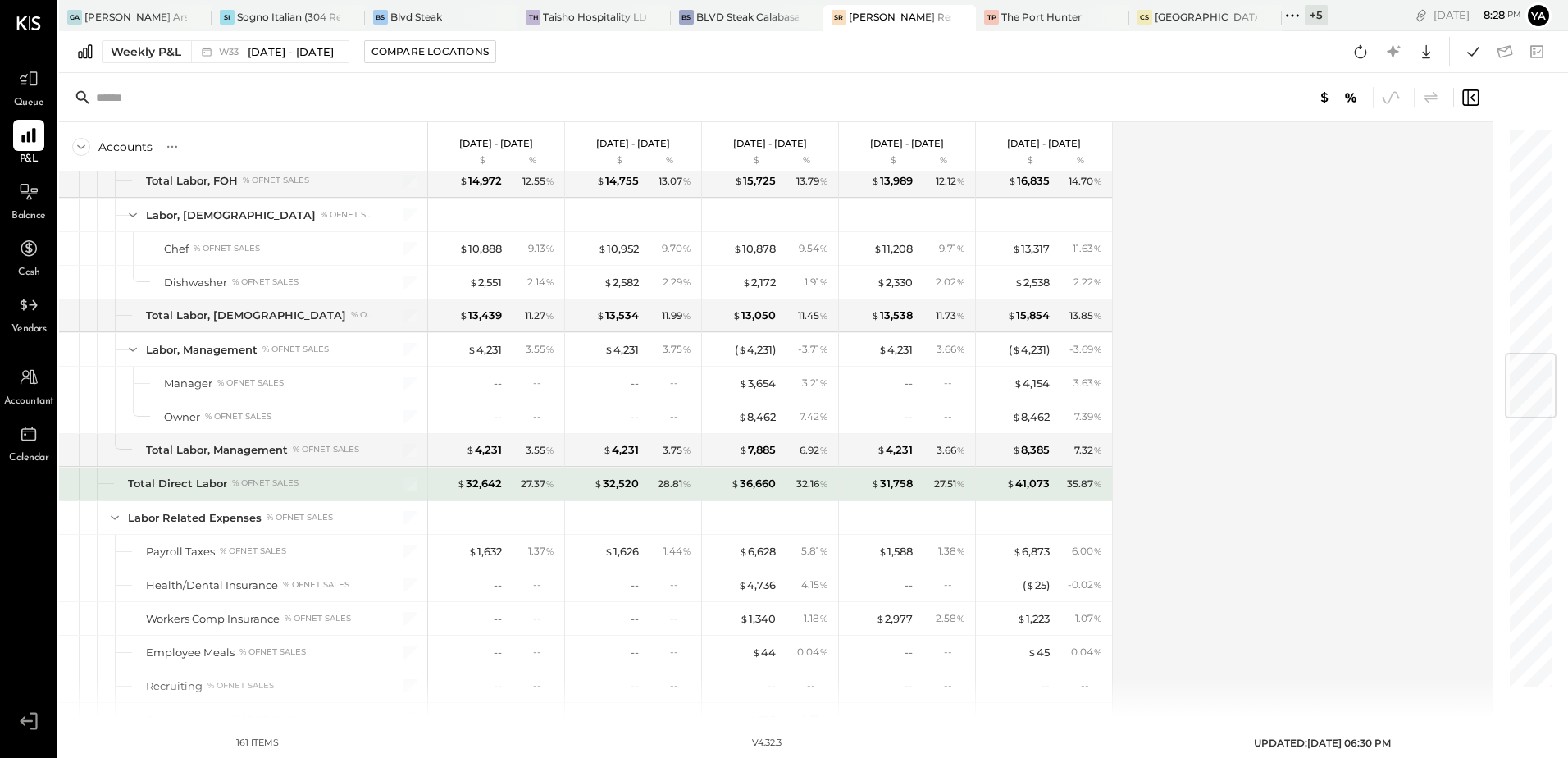
scroll to position [2132, 0]
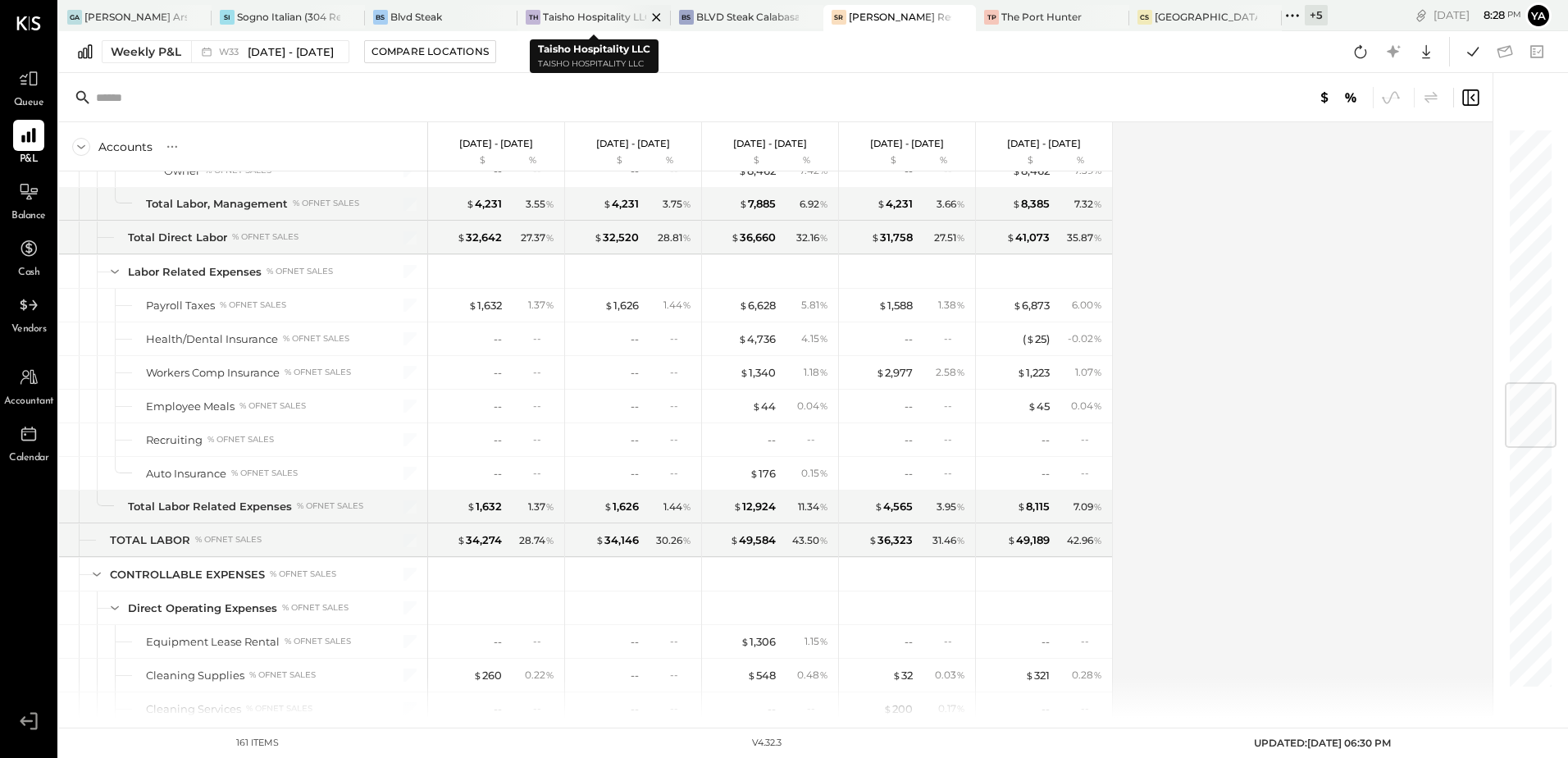
click at [573, 15] on div "Taisho Hospitality LLC" at bounding box center [594, 16] width 103 height 14
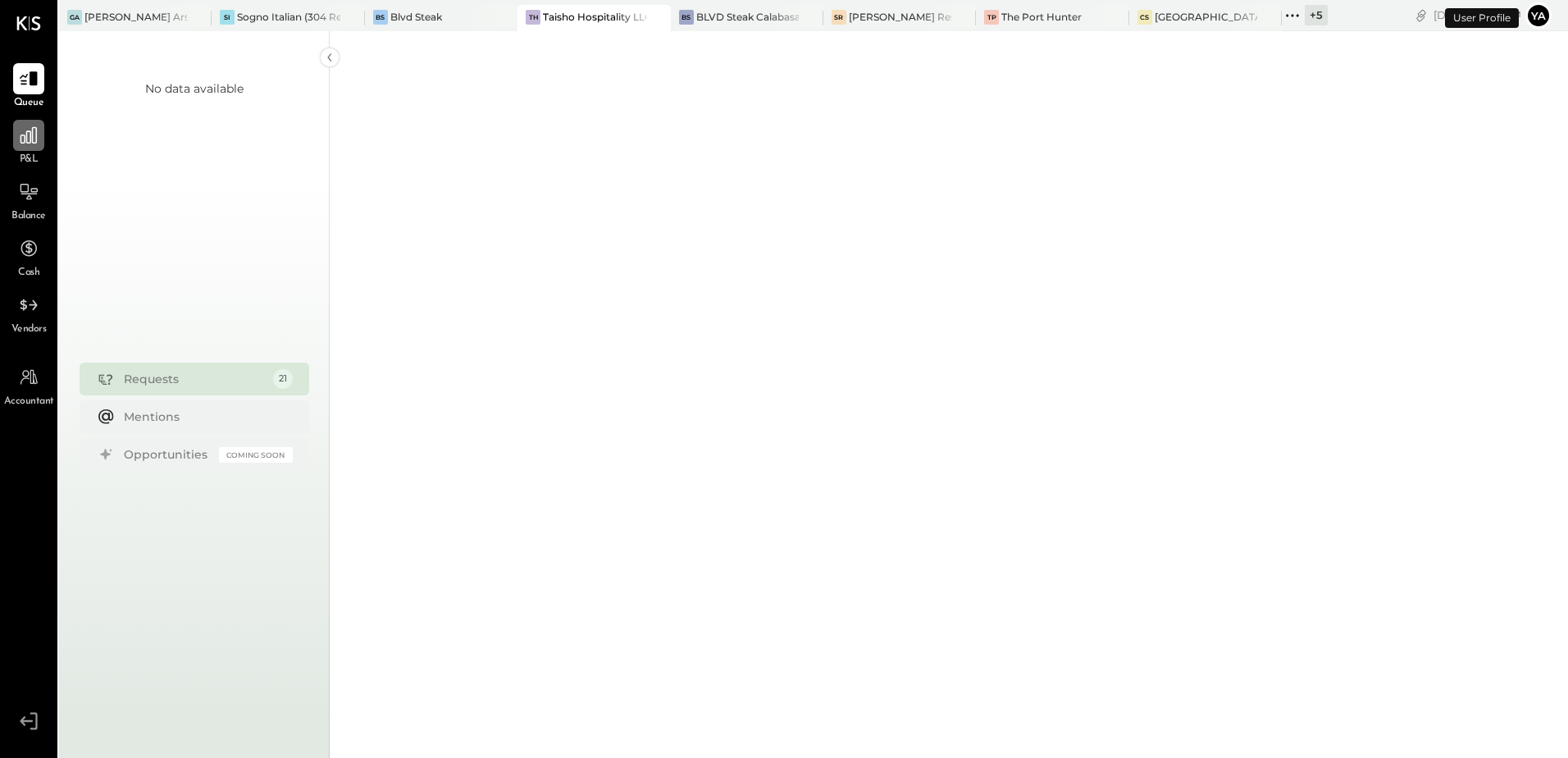
click at [23, 151] on div at bounding box center [28, 136] width 31 height 31
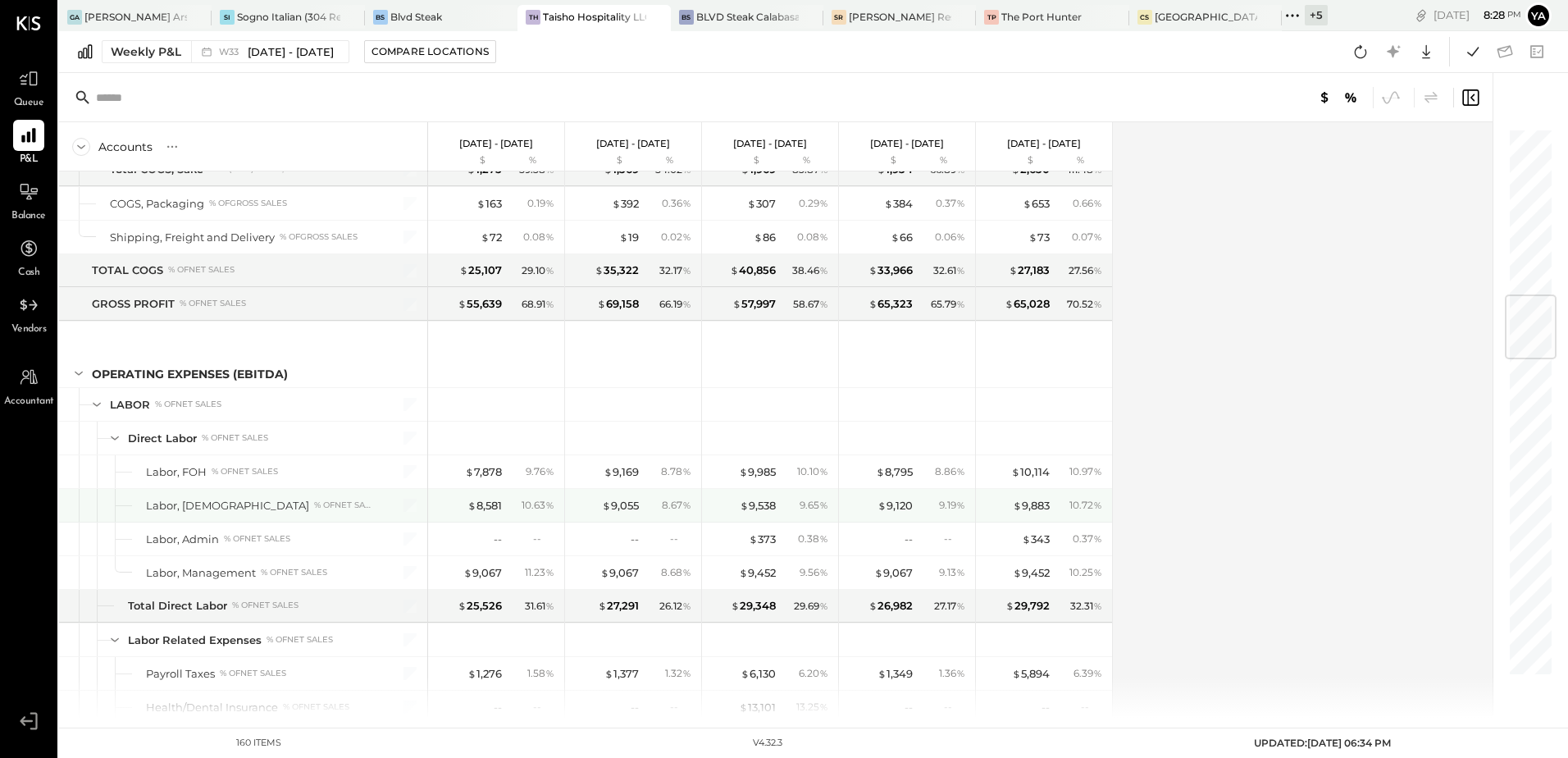
scroll to position [1640, 0]
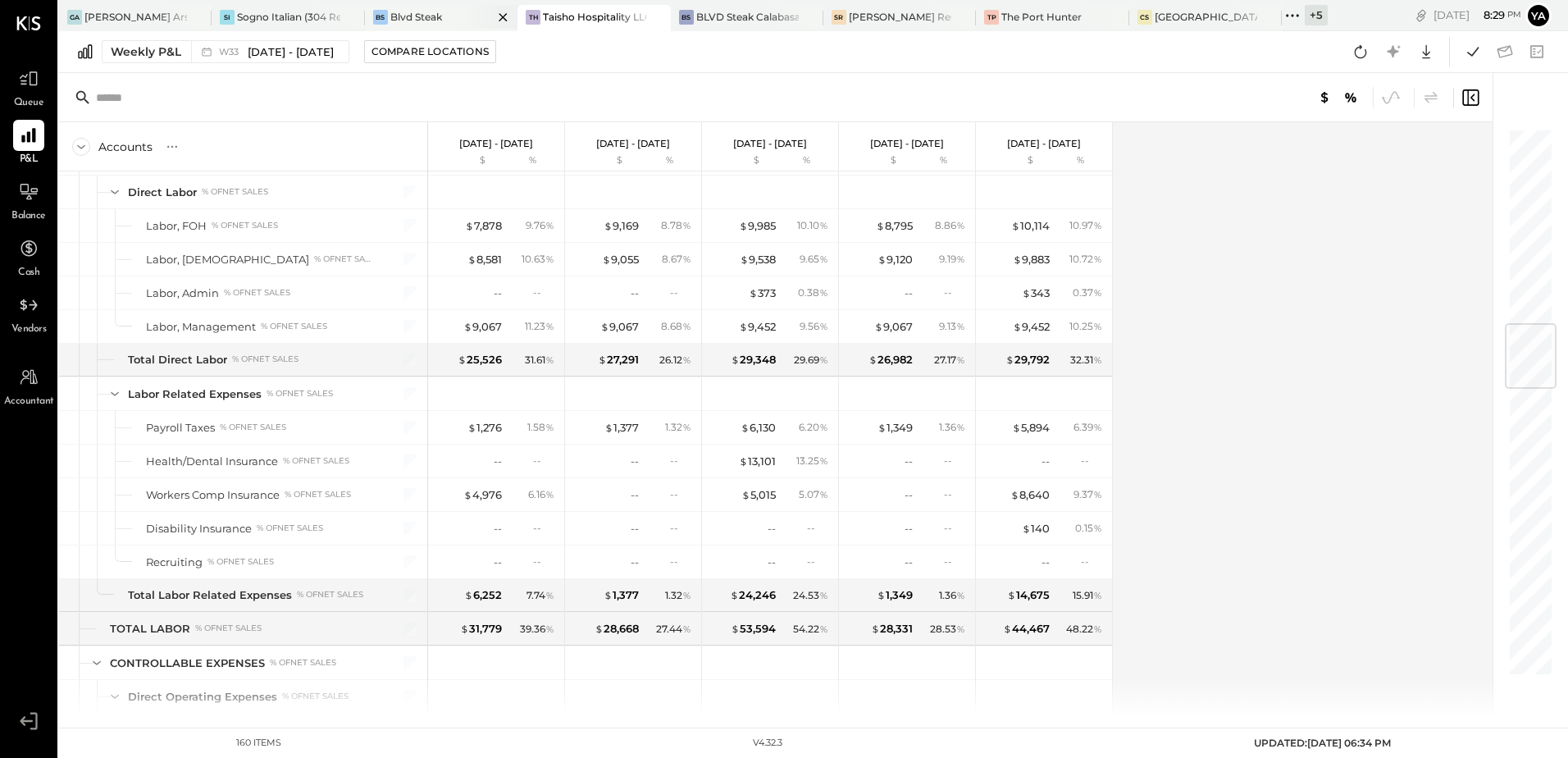
click at [411, 9] on div "Blvd Steak" at bounding box center [416, 16] width 52 height 14
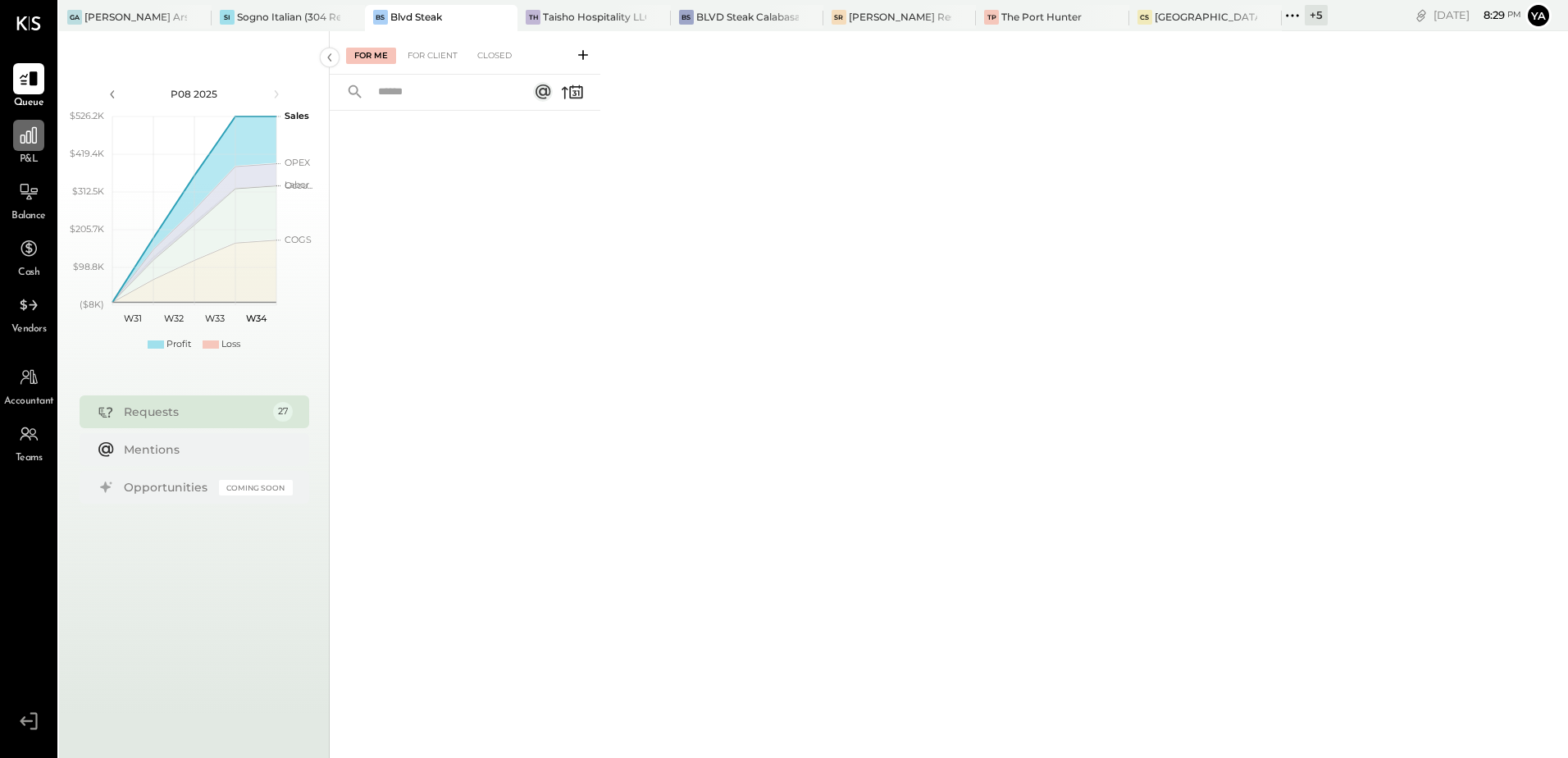
click at [22, 143] on icon at bounding box center [28, 135] width 22 height 22
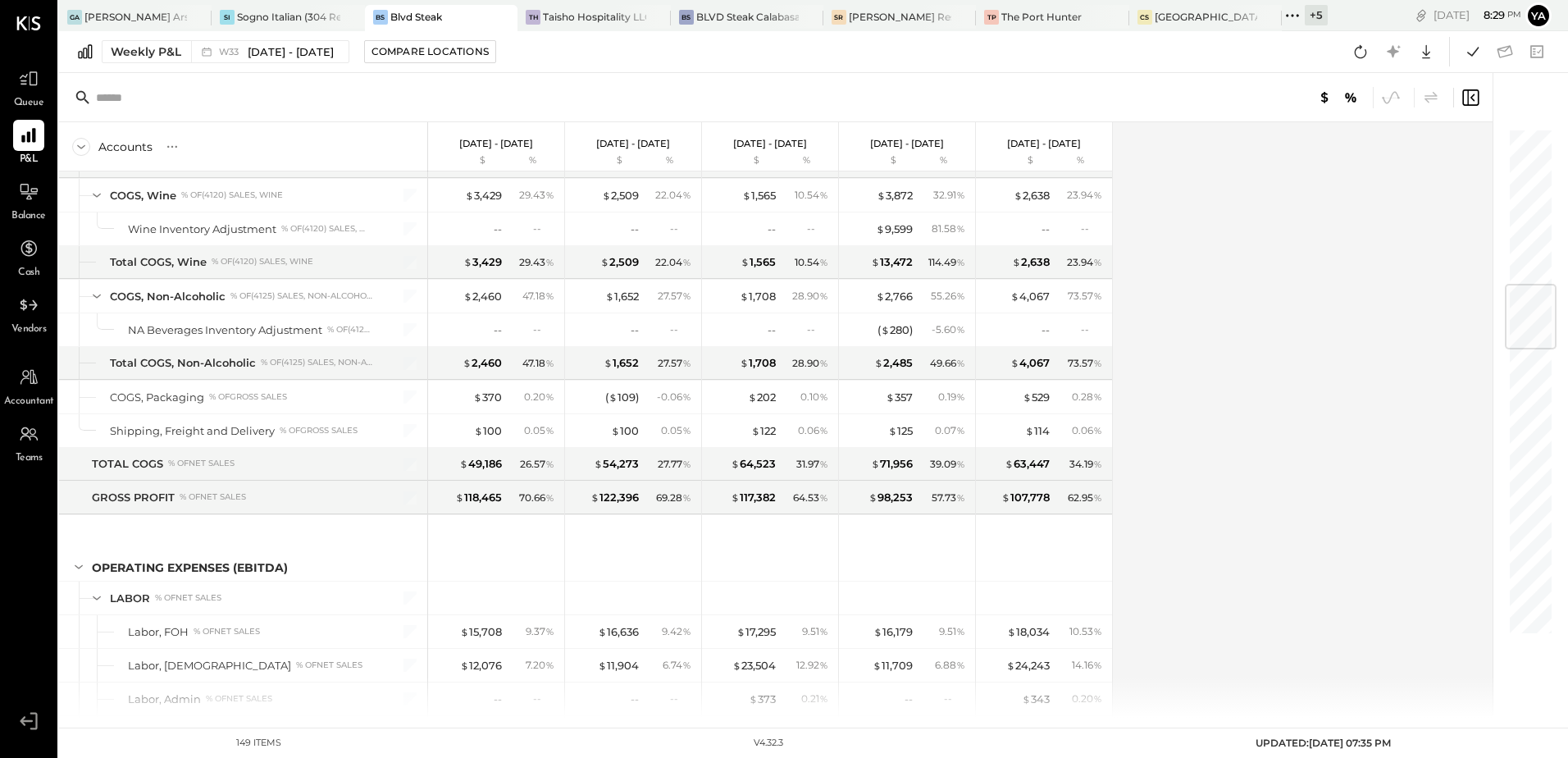
scroll to position [1476, 0]
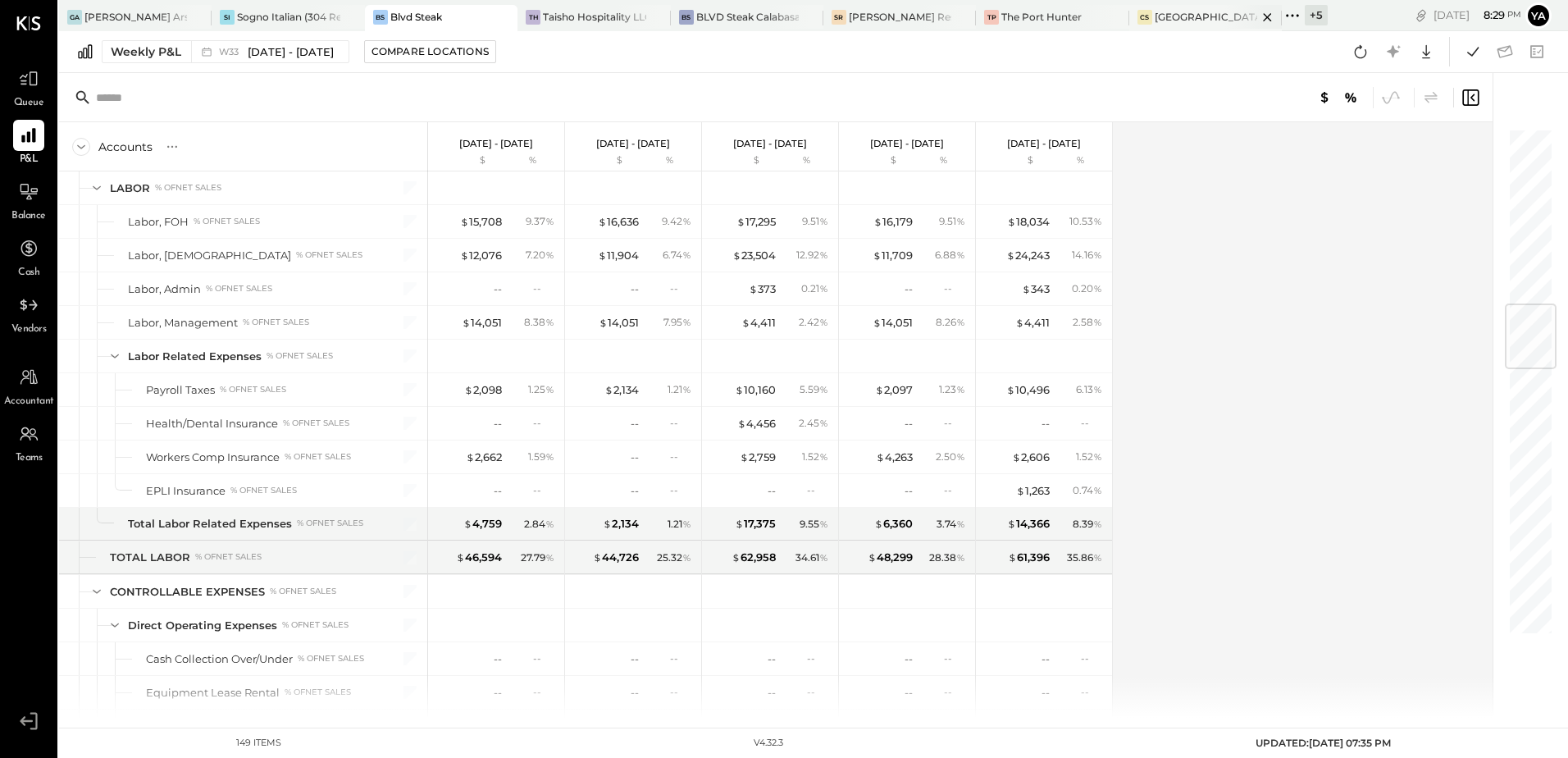
click at [1193, 16] on div "[GEOGRAPHIC_DATA][PERSON_NAME]" at bounding box center [1205, 16] width 103 height 14
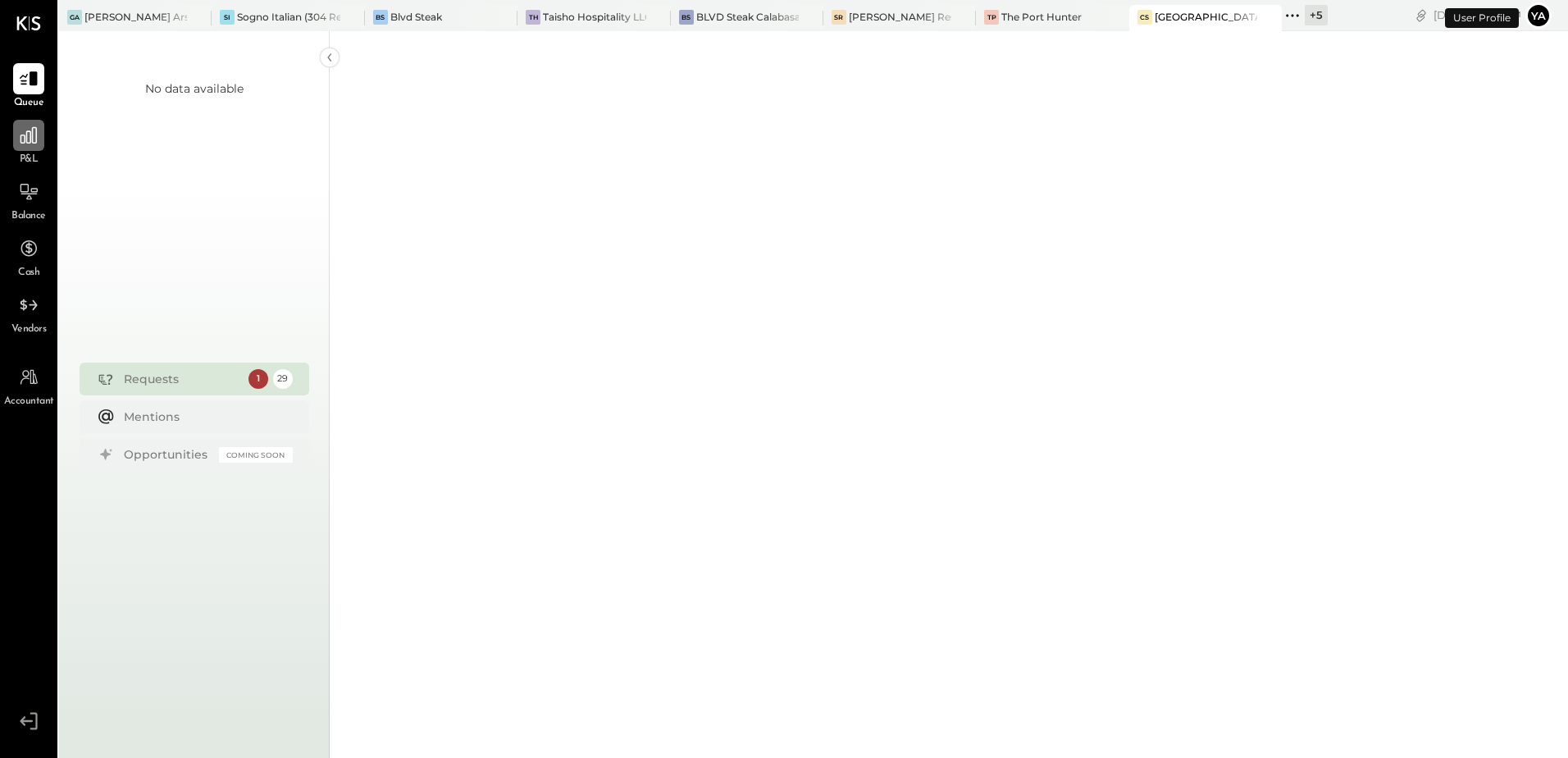
click at [24, 141] on icon at bounding box center [28, 135] width 16 height 16
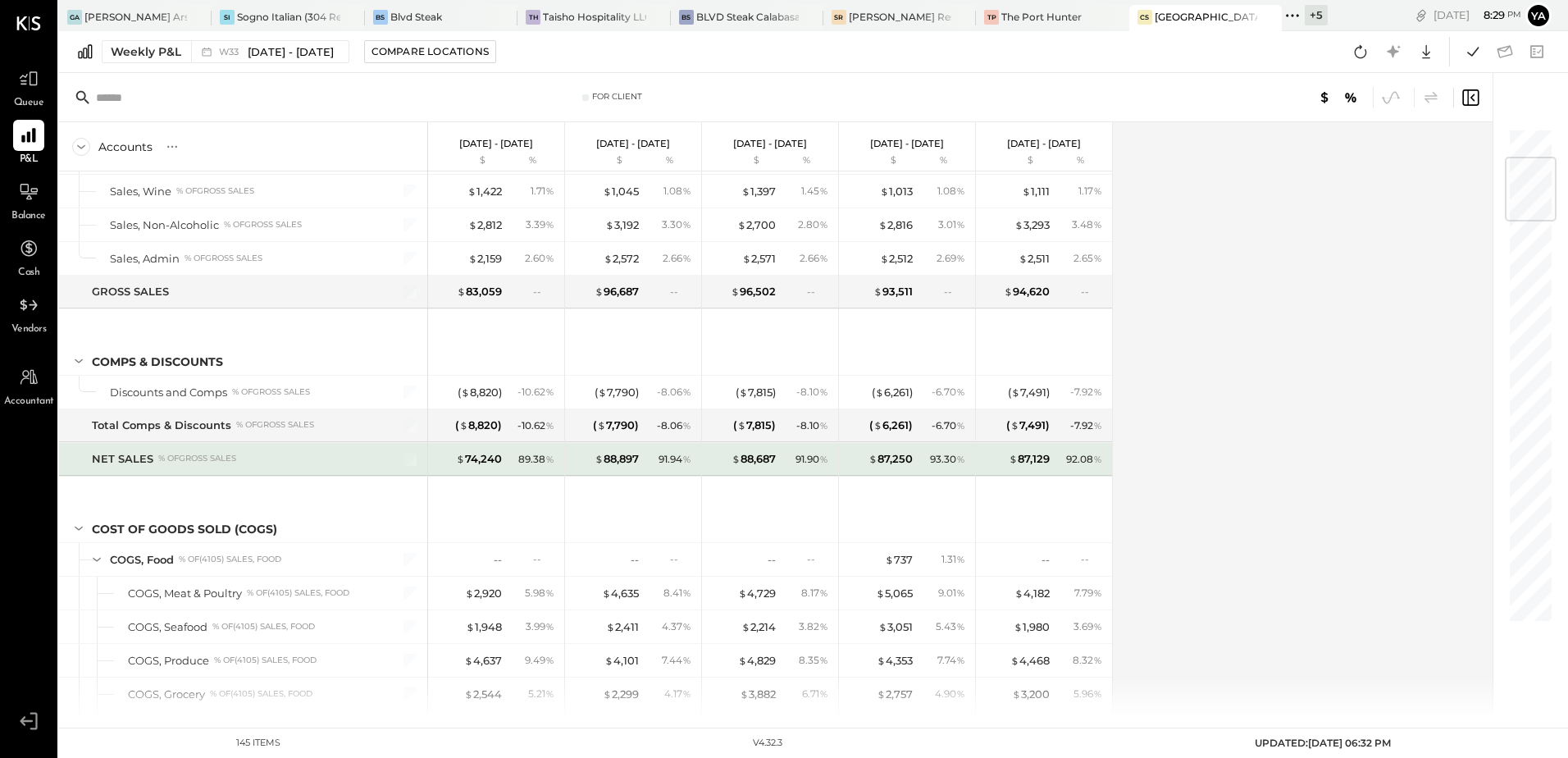
scroll to position [328, 0]
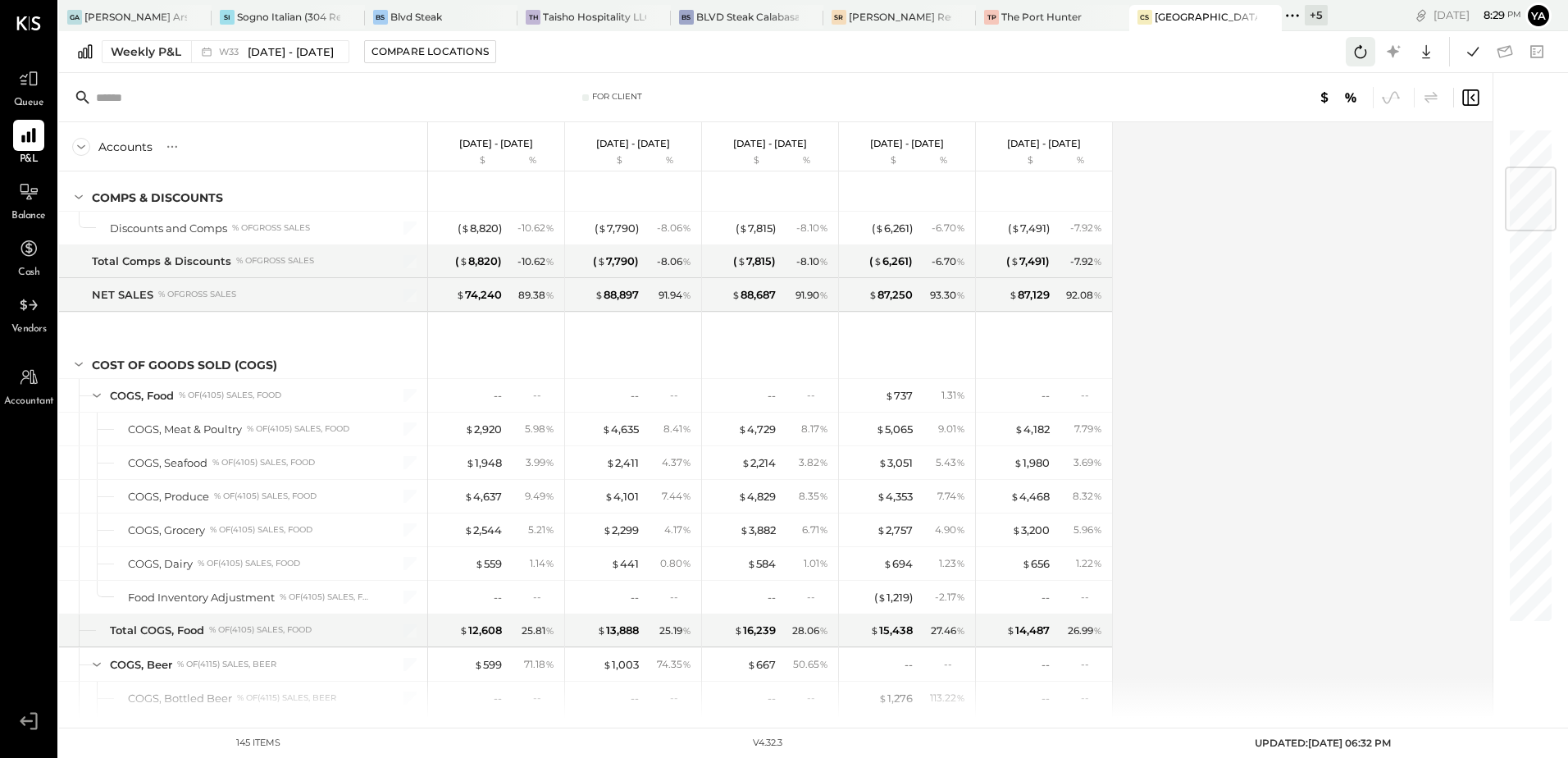
click at [1365, 44] on icon at bounding box center [1360, 51] width 22 height 22
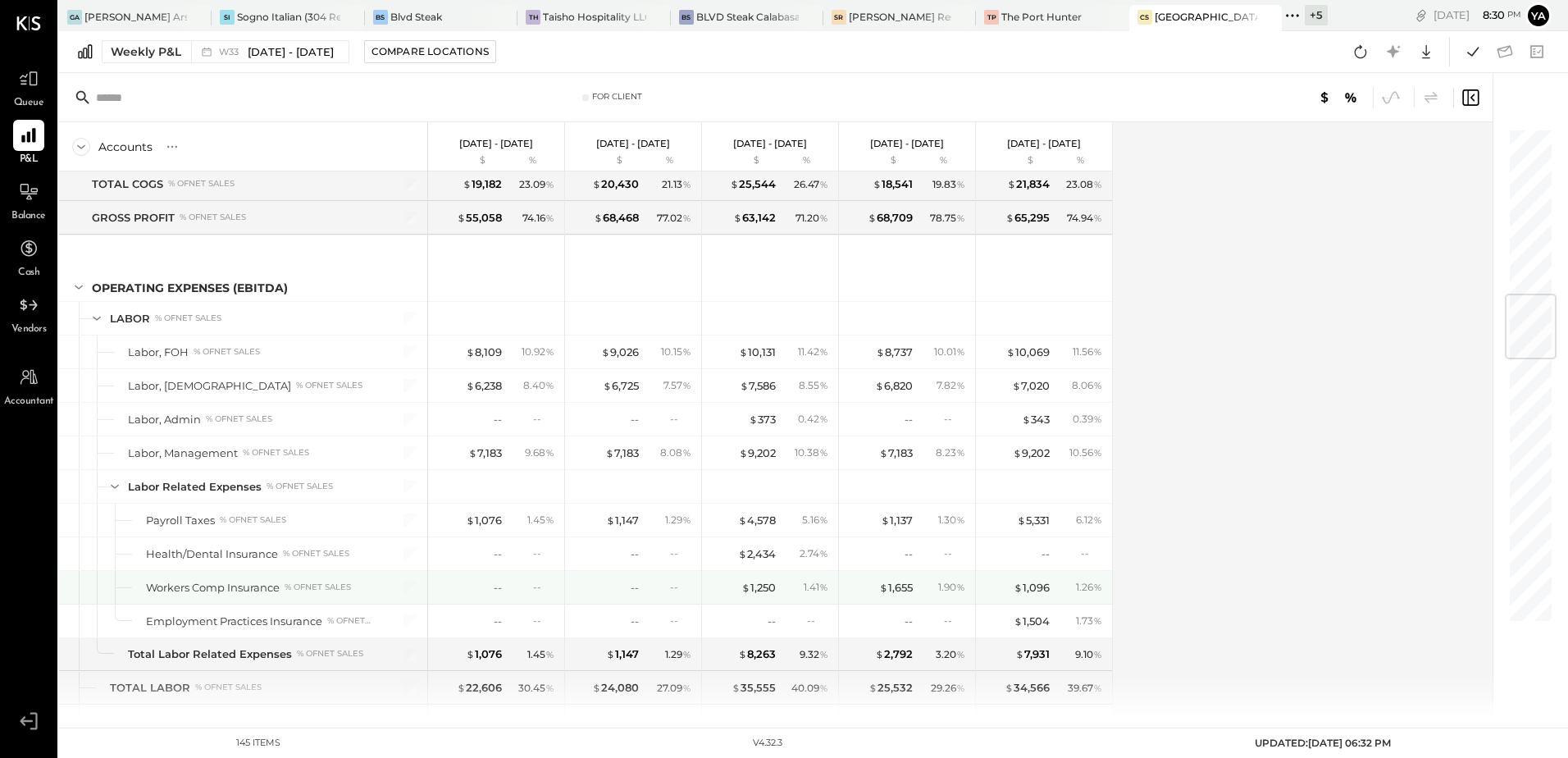
scroll to position [1476, 0]
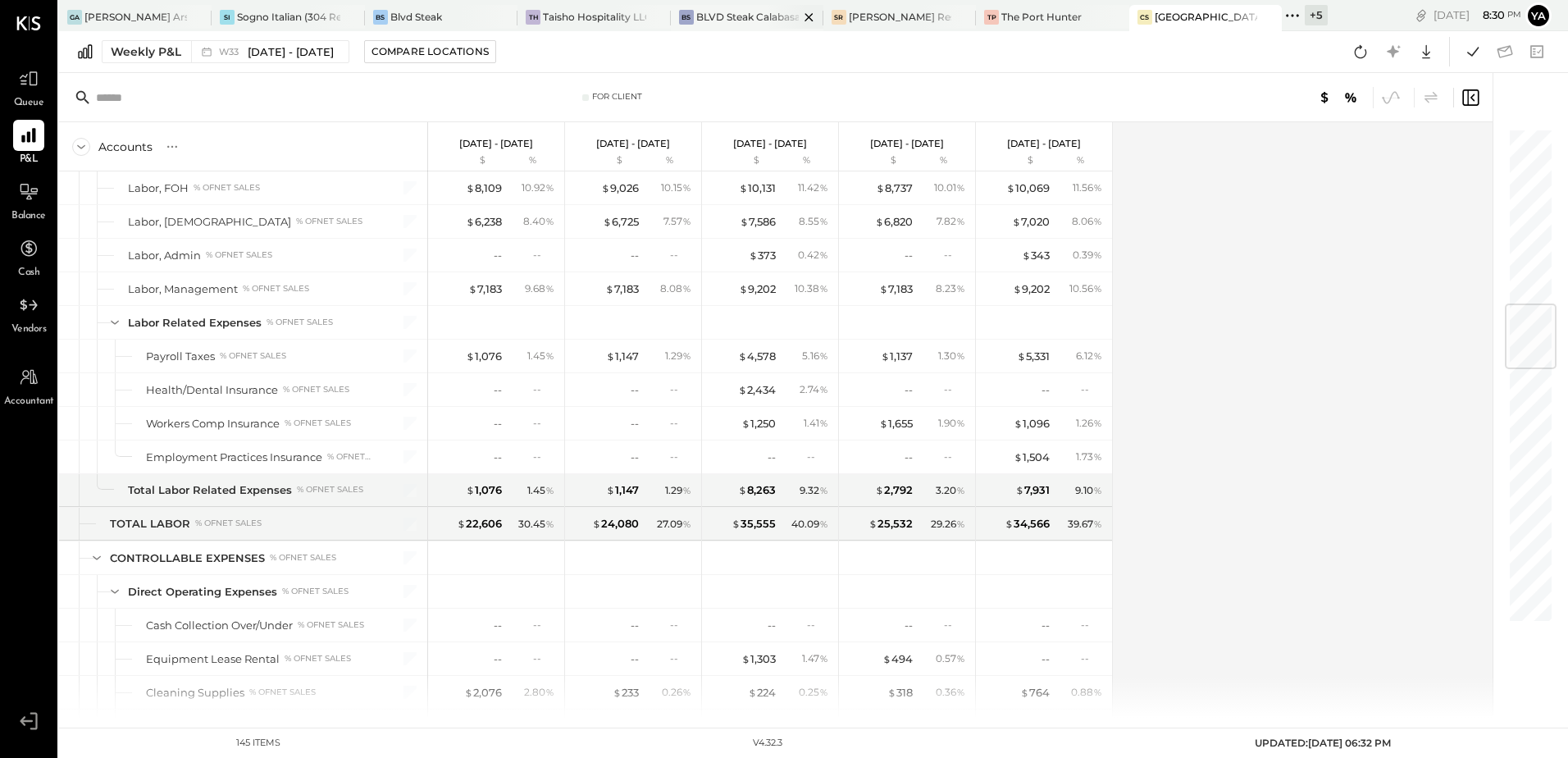
click at [709, 22] on div "BLVD Steak Calabasas" at bounding box center [747, 16] width 103 height 14
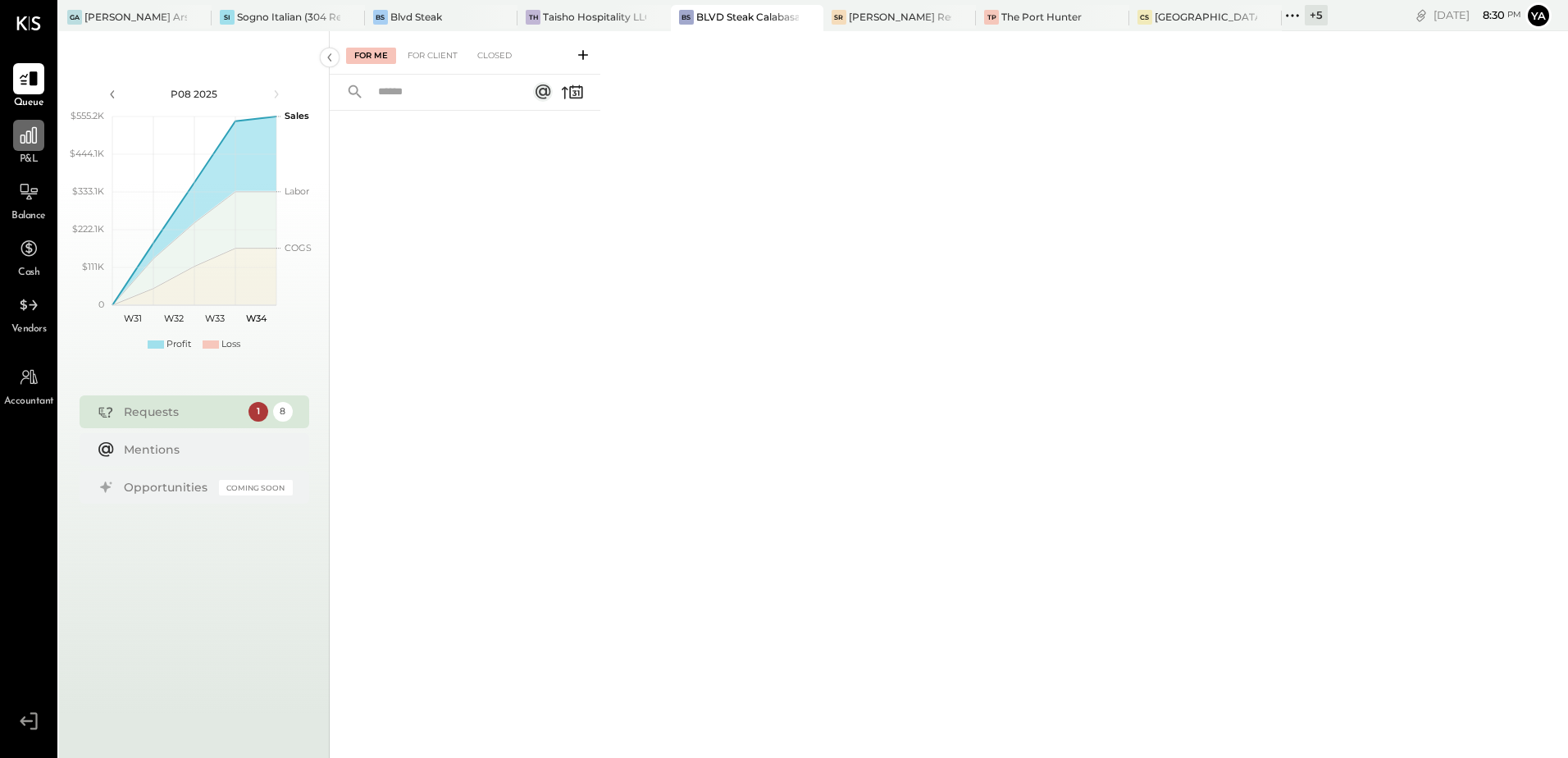
click at [16, 139] on div at bounding box center [28, 136] width 31 height 31
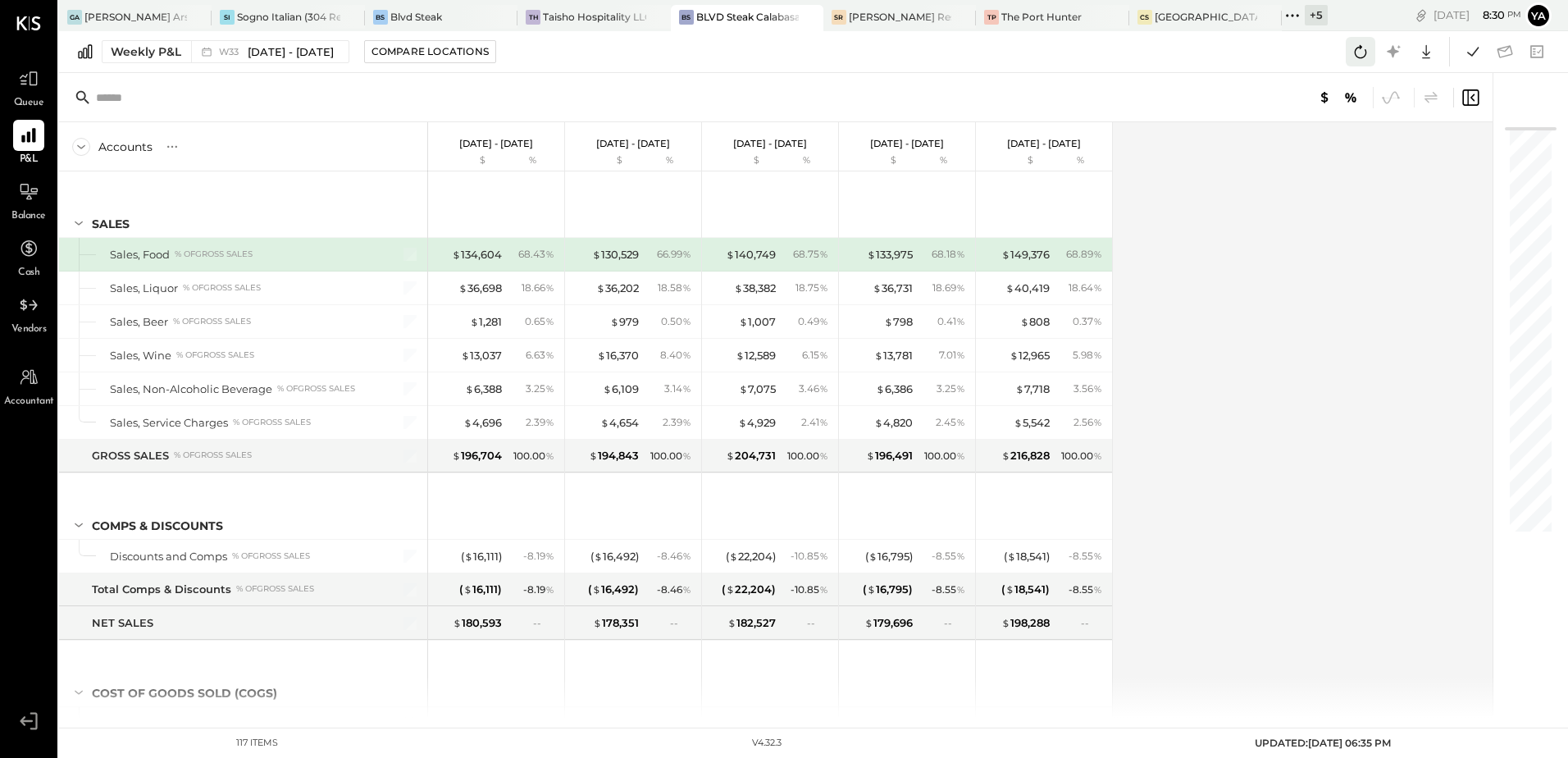
click at [1356, 49] on icon at bounding box center [1361, 51] width 12 height 13
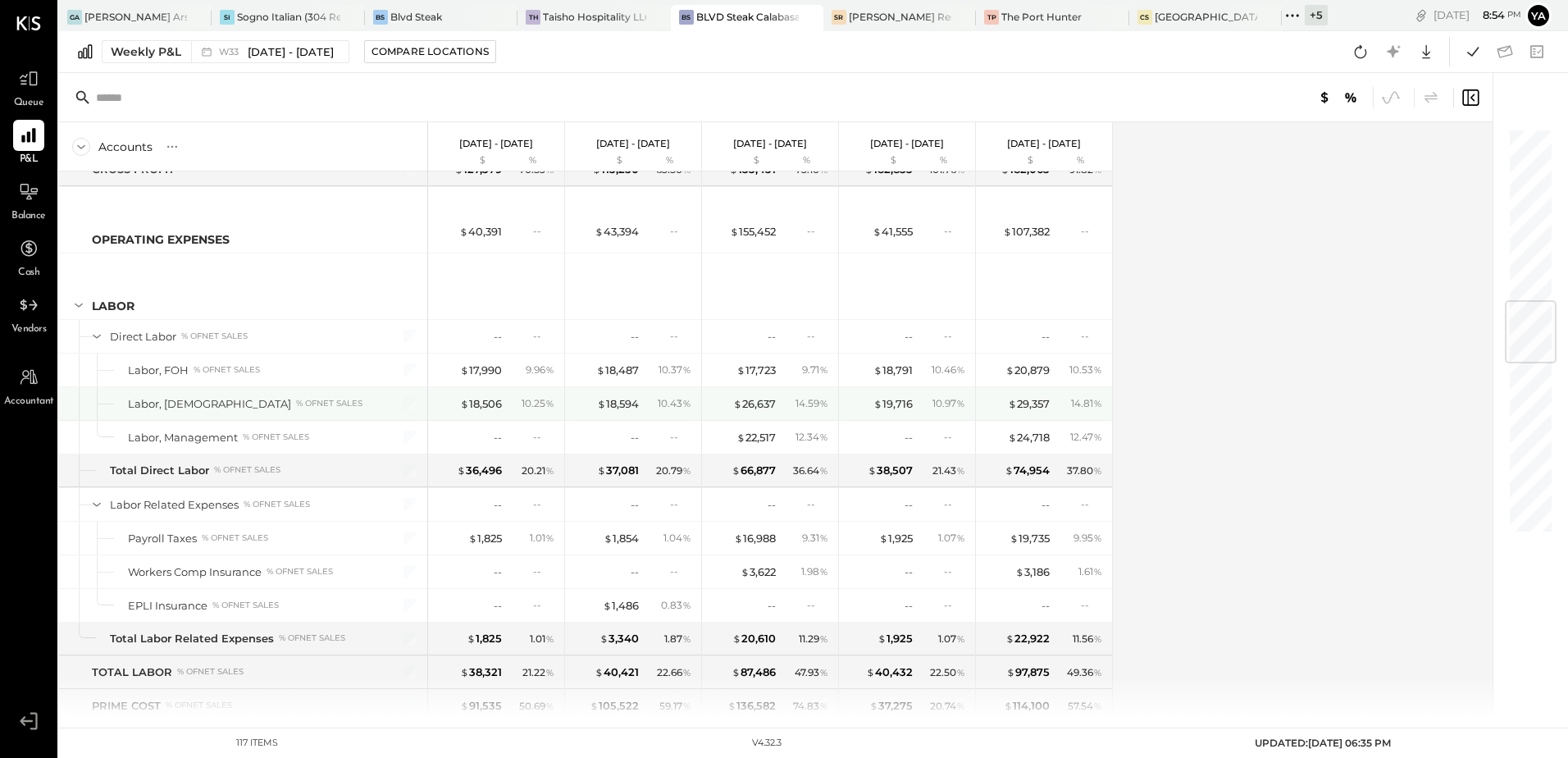
scroll to position [984, 0]
